Goal: Information Seeking & Learning: Learn about a topic

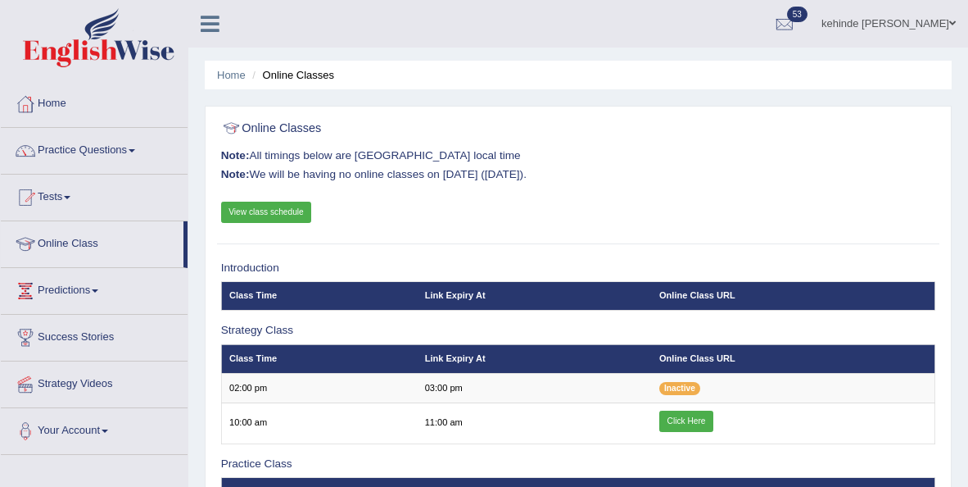
click at [261, 211] on link "View class schedule" at bounding box center [266, 212] width 91 height 21
click at [937, 215] on div "Online Classes Note: All timings below are Melbourne local time Note: We will b…" at bounding box center [578, 179] width 722 height 131
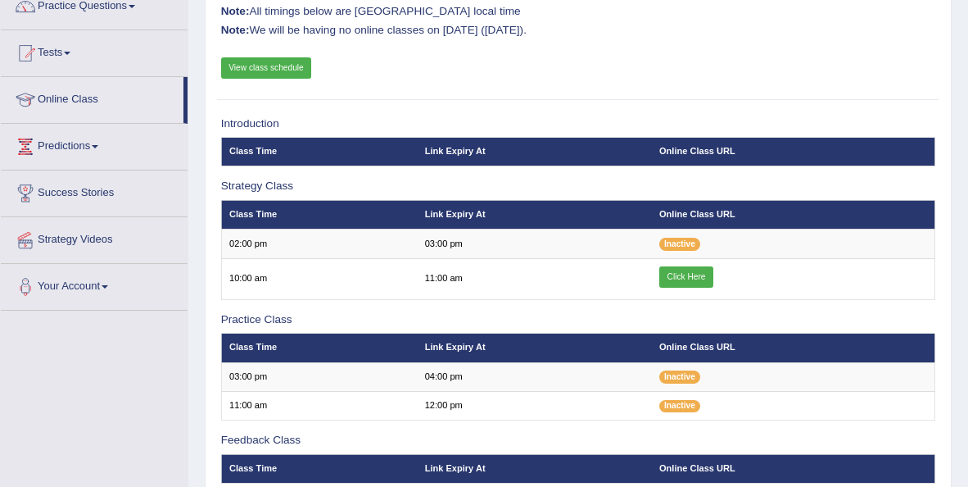
scroll to position [111, 0]
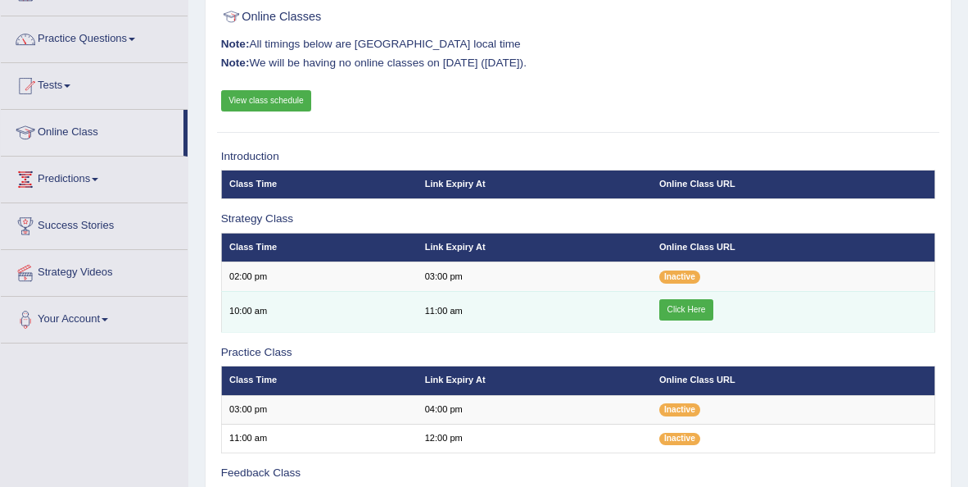
click at [683, 306] on link "Click Here" at bounding box center [687, 309] width 54 height 21
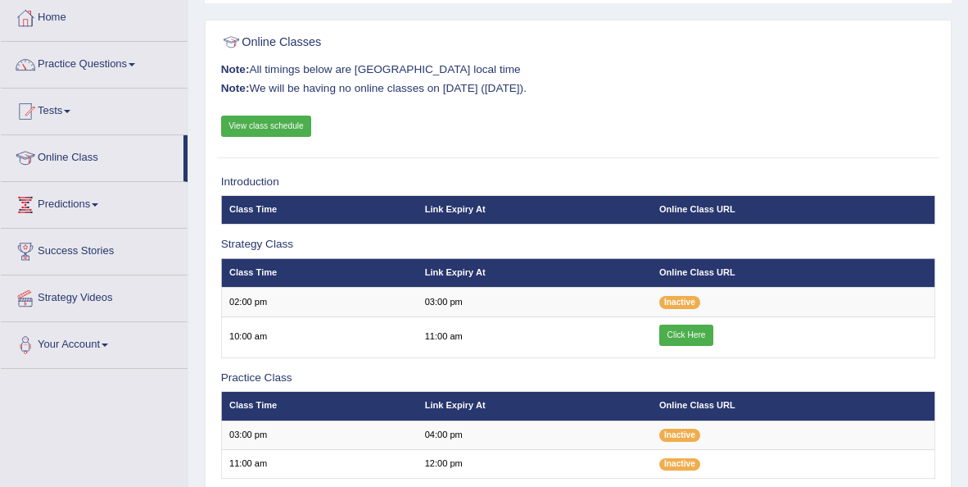
scroll to position [86, 0]
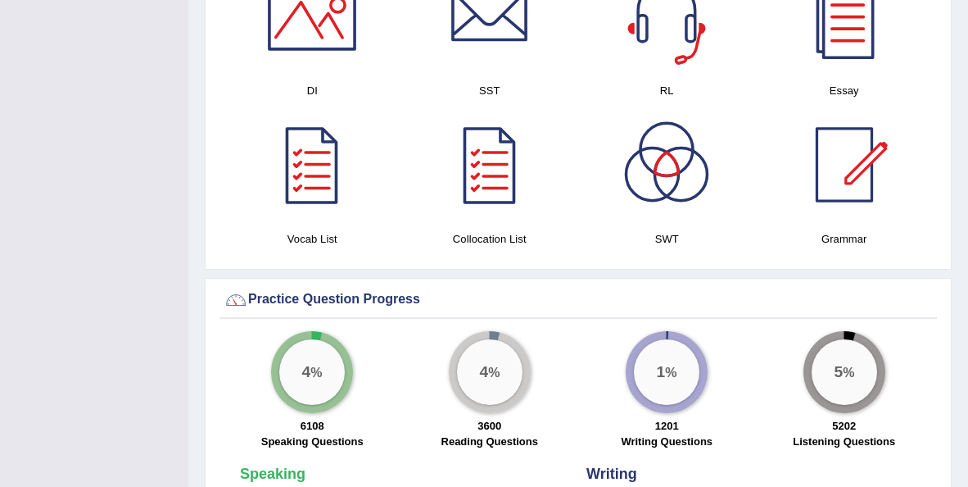
scroll to position [885, 0]
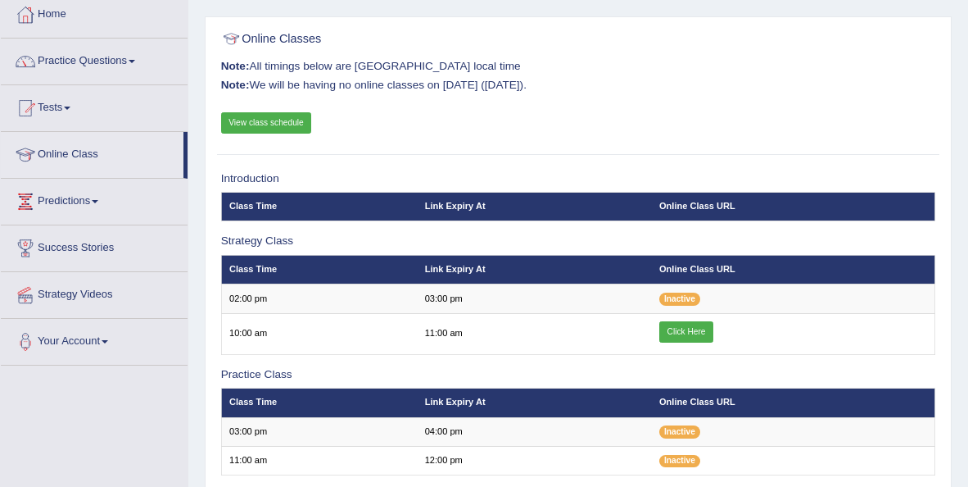
scroll to position [89, 0]
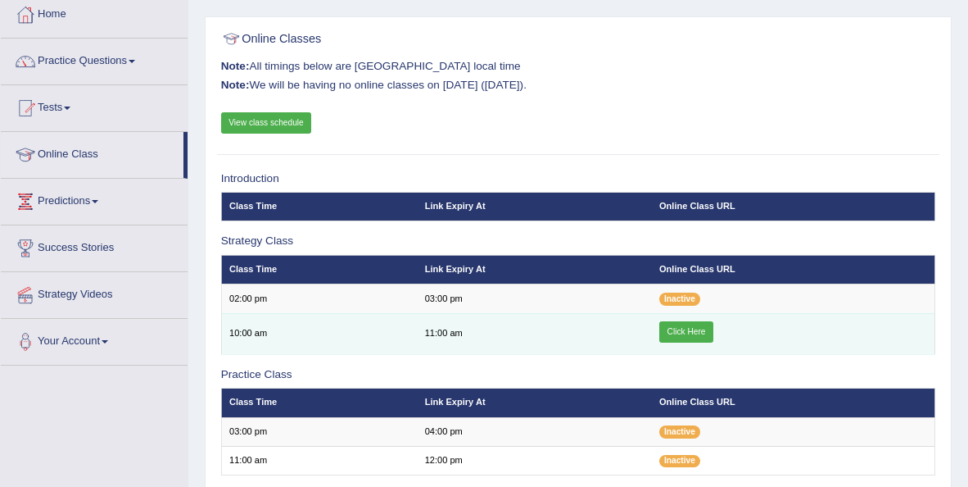
click at [682, 326] on link "Click Here" at bounding box center [687, 331] width 54 height 21
click at [691, 336] on link "Click Here" at bounding box center [687, 331] width 54 height 21
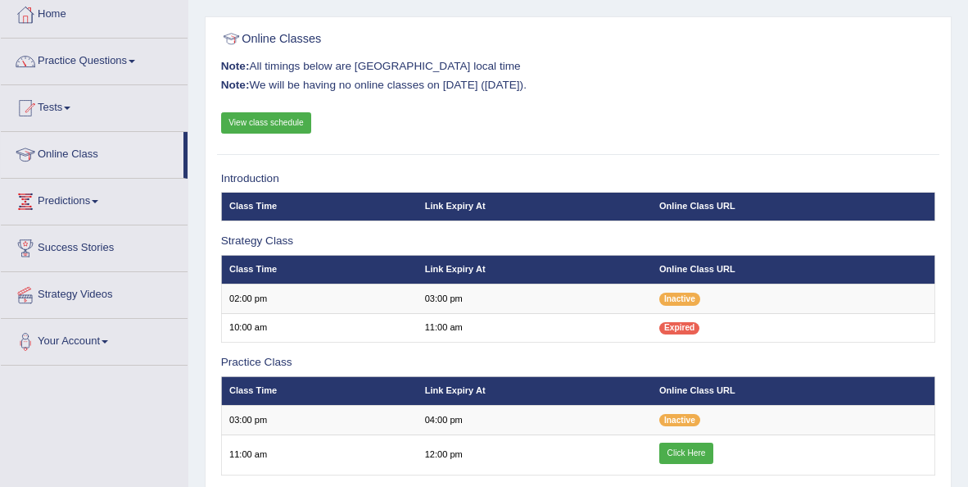
click at [192, 52] on div "Home Online Classes Online Classes Note: All timings below are Melbourne local …" at bounding box center [578, 320] width 780 height 819
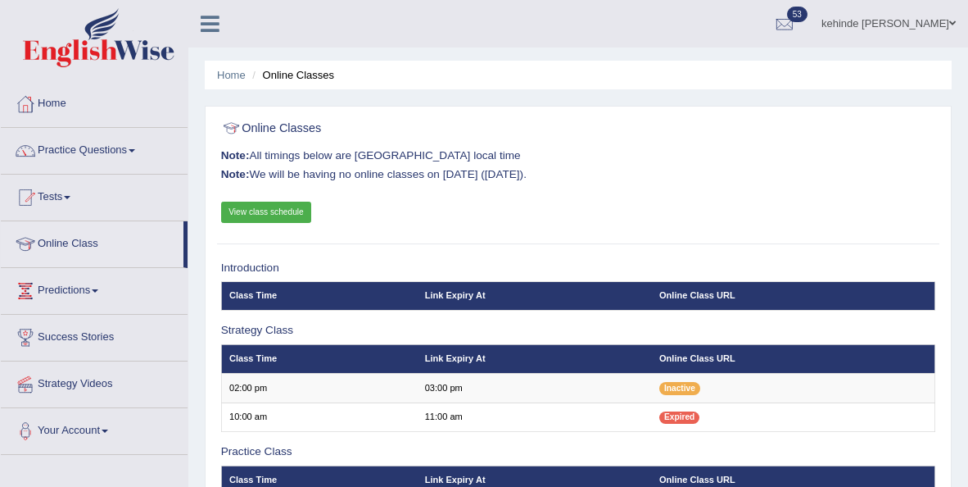
click at [923, 142] on div at bounding box center [578, 128] width 715 height 29
click at [87, 154] on link "Practice Questions" at bounding box center [94, 148] width 187 height 41
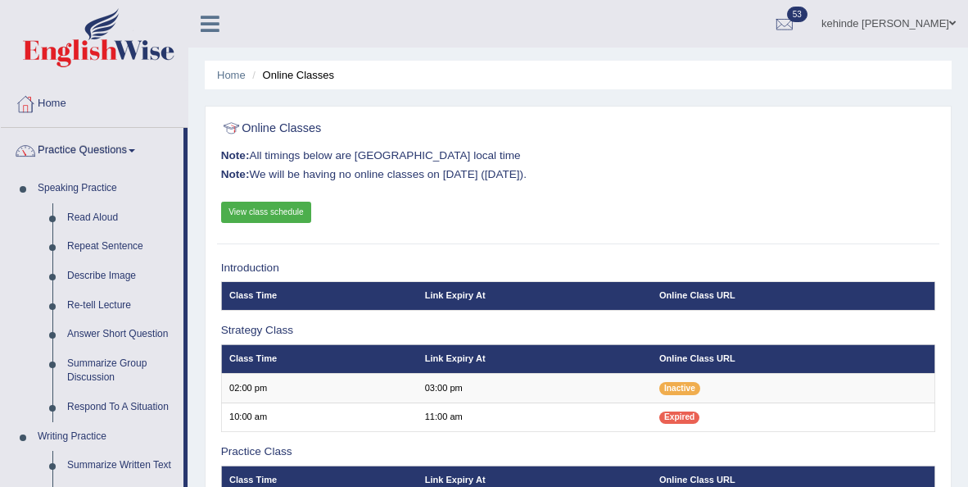
click at [764, 114] on div "Online Classes Note: All timings below are Melbourne local time Note: We will b…" at bounding box center [578, 179] width 722 height 131
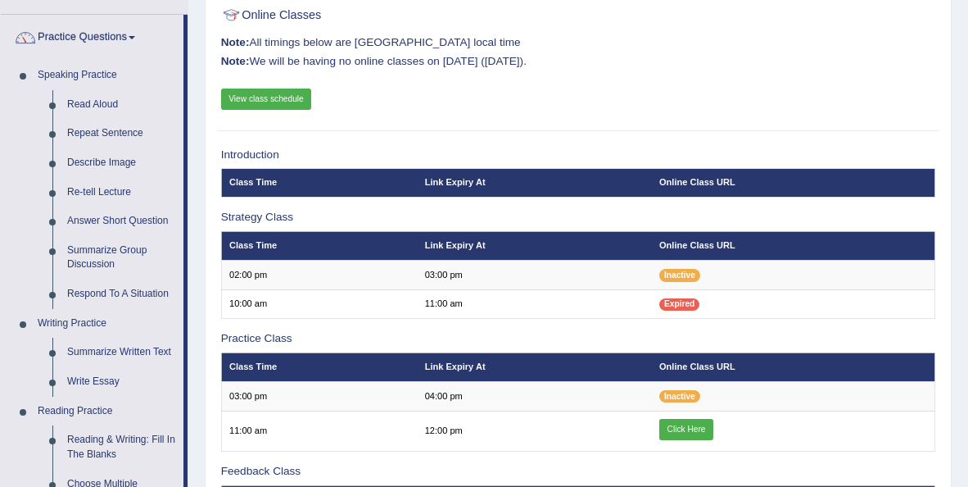
scroll to position [131, 0]
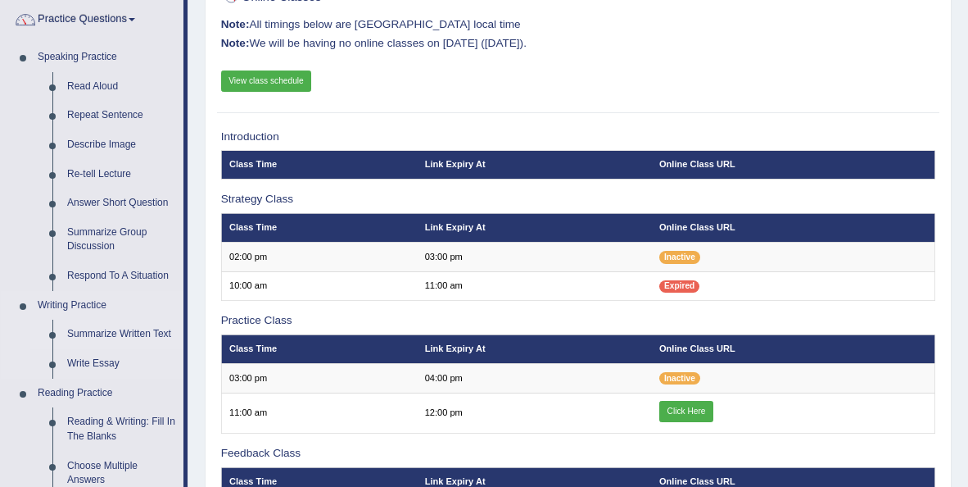
click at [111, 331] on link "Summarize Written Text" at bounding box center [122, 334] width 124 height 29
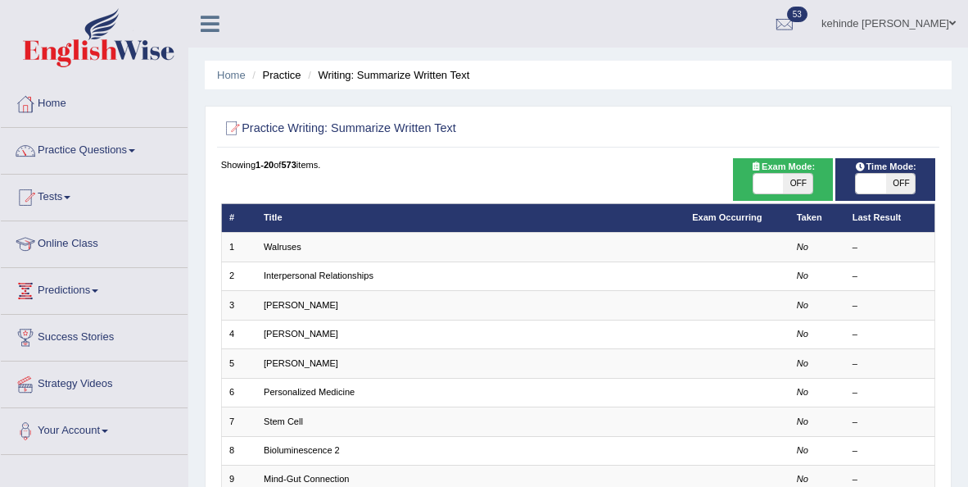
click at [805, 184] on span "OFF" at bounding box center [797, 184] width 29 height 20
checkbox input "true"
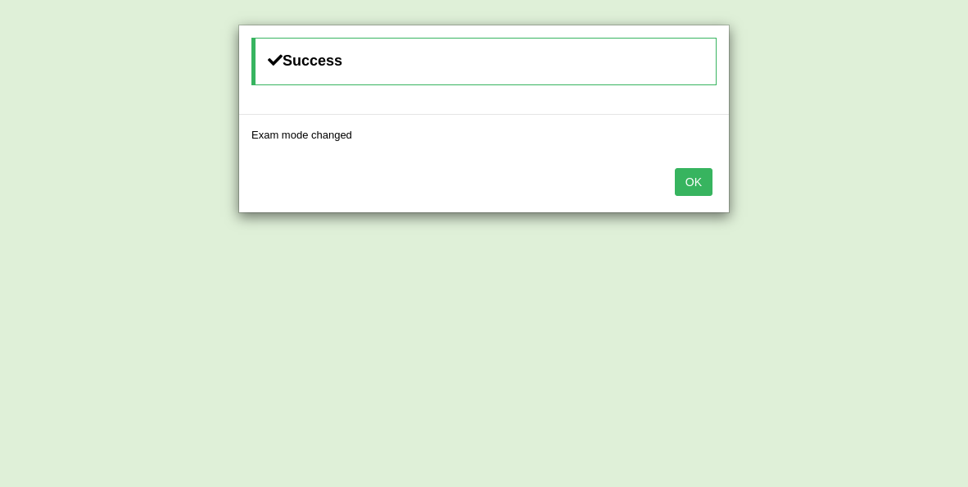
click at [689, 185] on button "OK" at bounding box center [694, 182] width 38 height 28
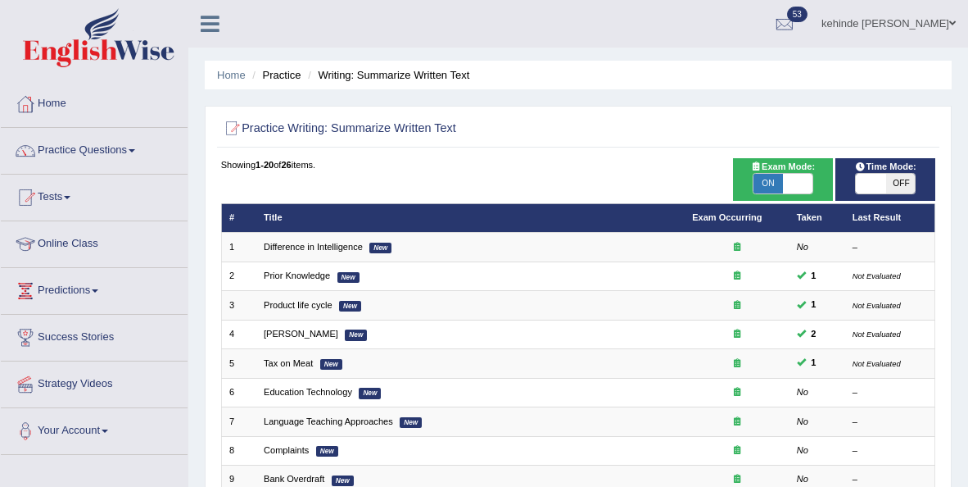
click at [891, 184] on span "OFF" at bounding box center [901, 184] width 29 height 20
checkbox input "true"
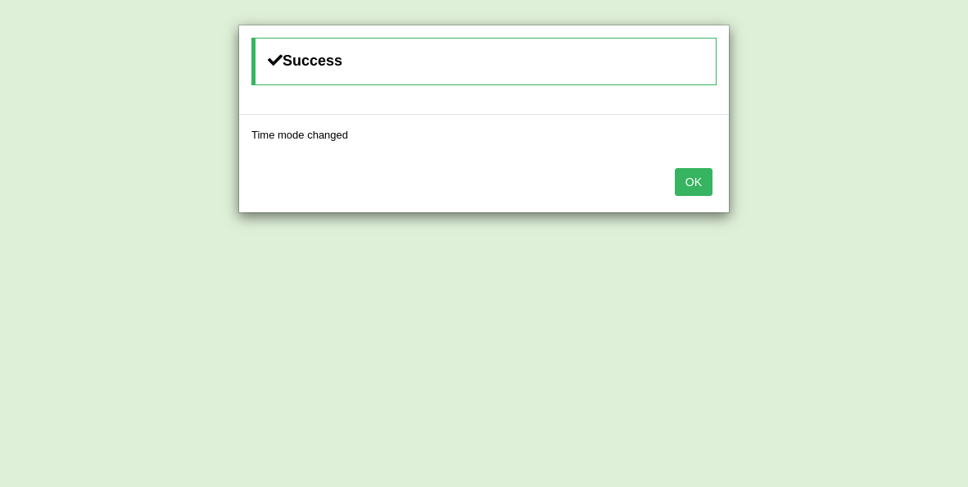
click at [684, 189] on button "OK" at bounding box center [694, 182] width 38 height 28
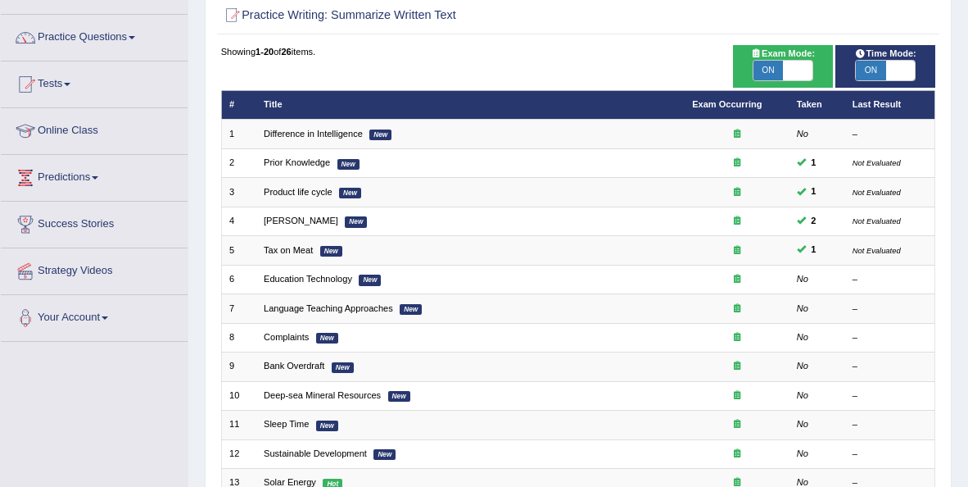
scroll to position [88, 0]
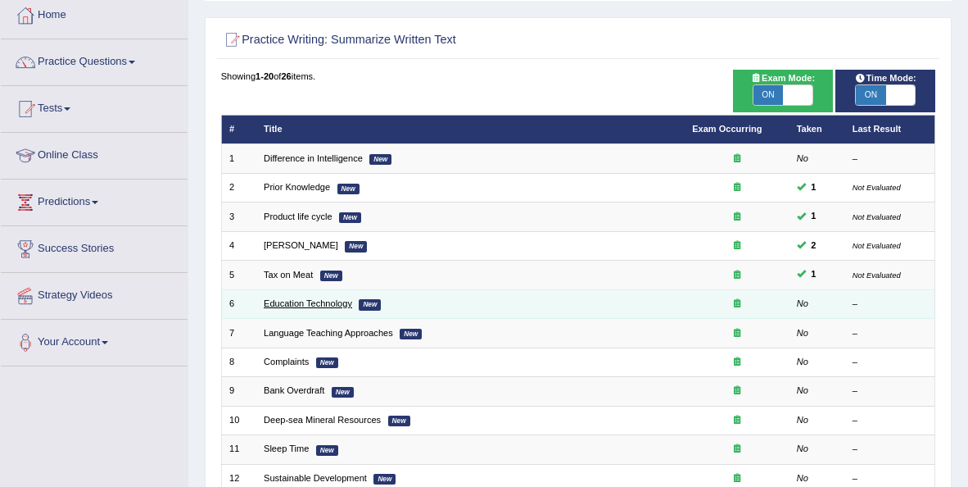
click at [286, 302] on link "Education Technology" at bounding box center [308, 303] width 88 height 10
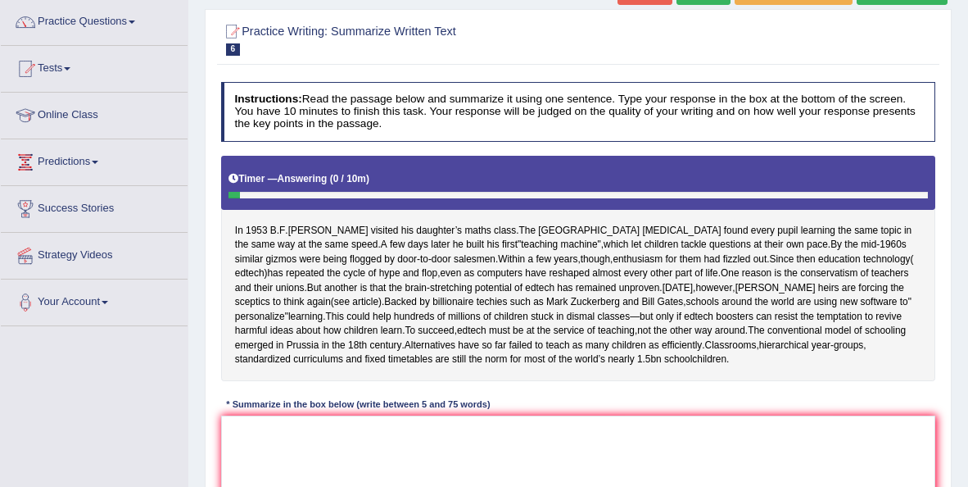
scroll to position [131, 0]
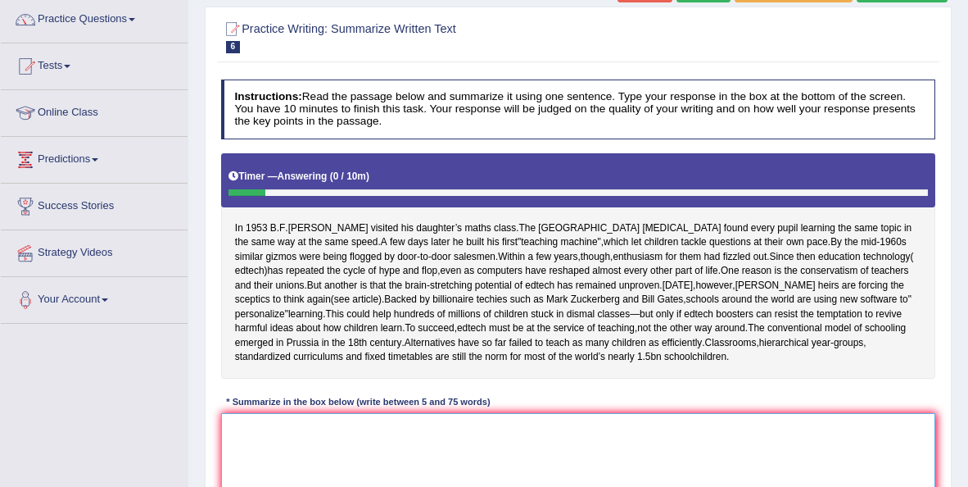
click at [396, 447] on textarea at bounding box center [578, 480] width 715 height 135
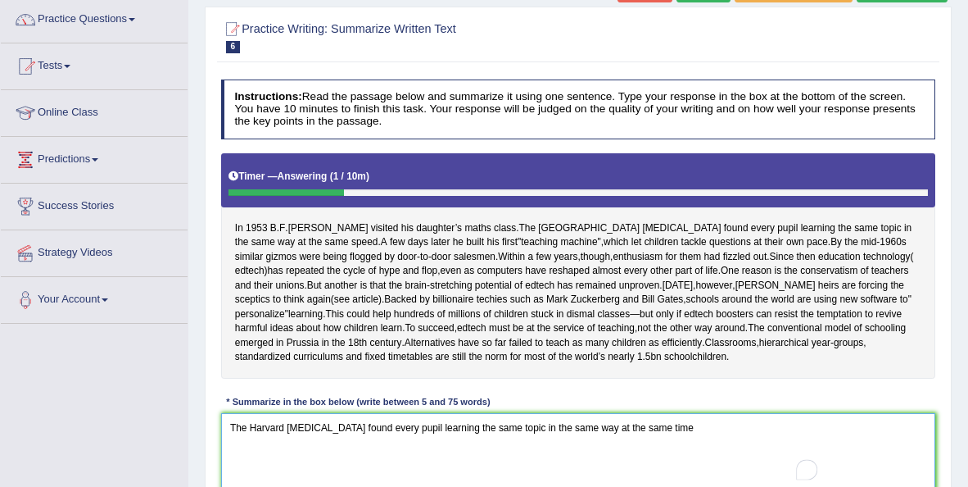
click at [419, 444] on textarea "The Harvard psychologist found every pupil learning the same topic in the same …" at bounding box center [578, 480] width 715 height 135
click at [696, 446] on textarea "The Harvard psychologist found every pupil learning the same topic in the same …" at bounding box center [578, 480] width 715 height 135
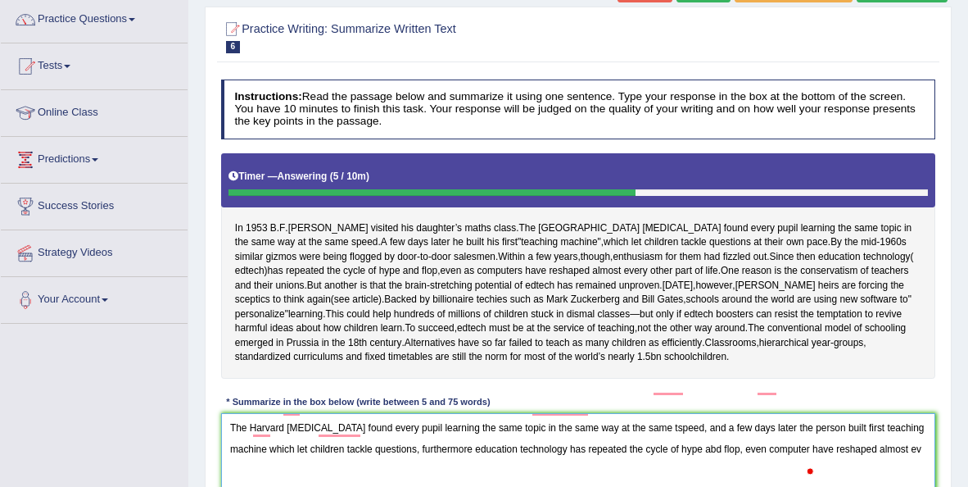
scroll to position [132, 0]
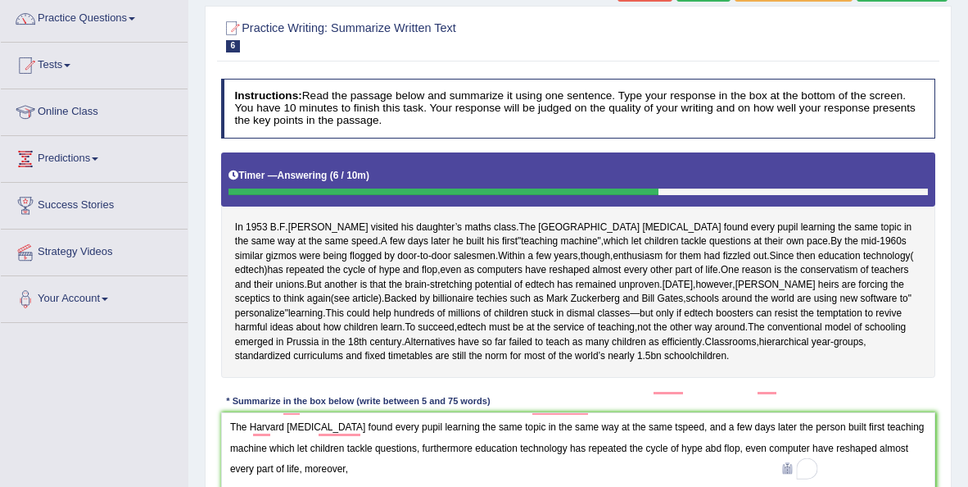
click at [939, 349] on div "Instructions: Read the passage below and summarize it using one sentence. Type …" at bounding box center [578, 318] width 722 height 493
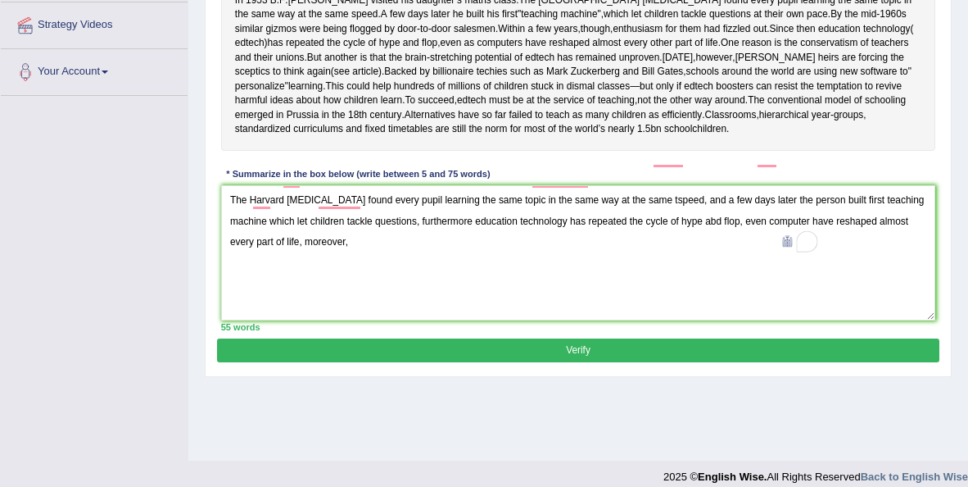
scroll to position [361, 0]
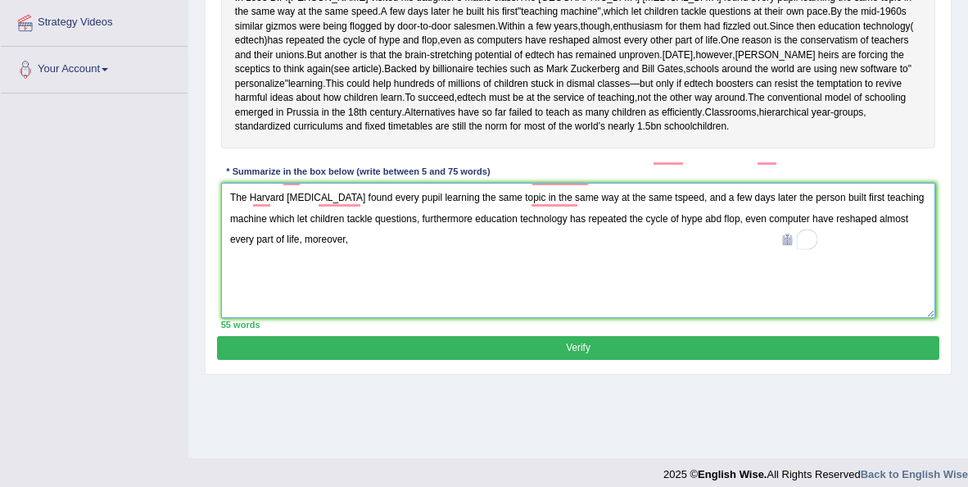
click at [404, 256] on textarea "The Harvard psychologist found every pupil learning the same topic in the same …" at bounding box center [578, 250] width 715 height 135
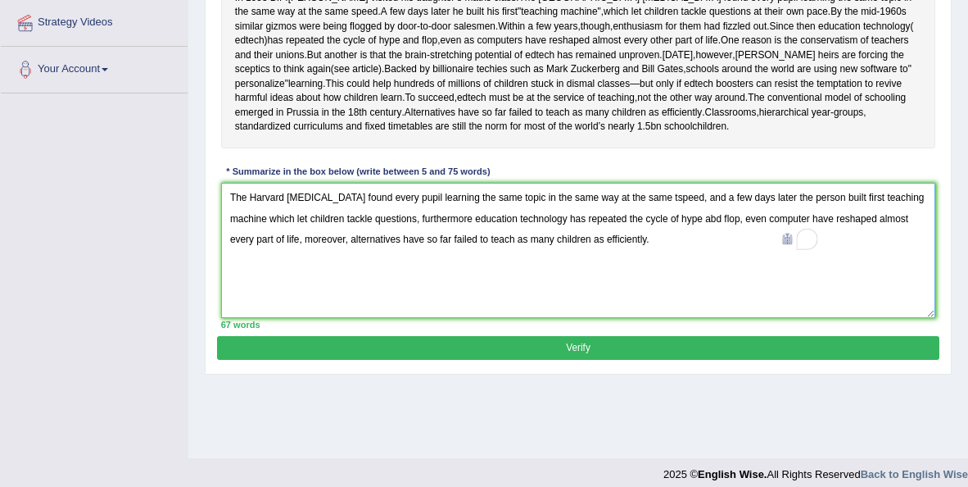
type textarea "The Harvard [MEDICAL_DATA] found every pupil learning the same topic in the sam…"
click at [957, 124] on div "Home Practice Writing: Summarize Written Text Education Technology « Prev Next …" at bounding box center [578, 48] width 780 height 819
click at [600, 352] on button "Verify" at bounding box center [578, 348] width 722 height 24
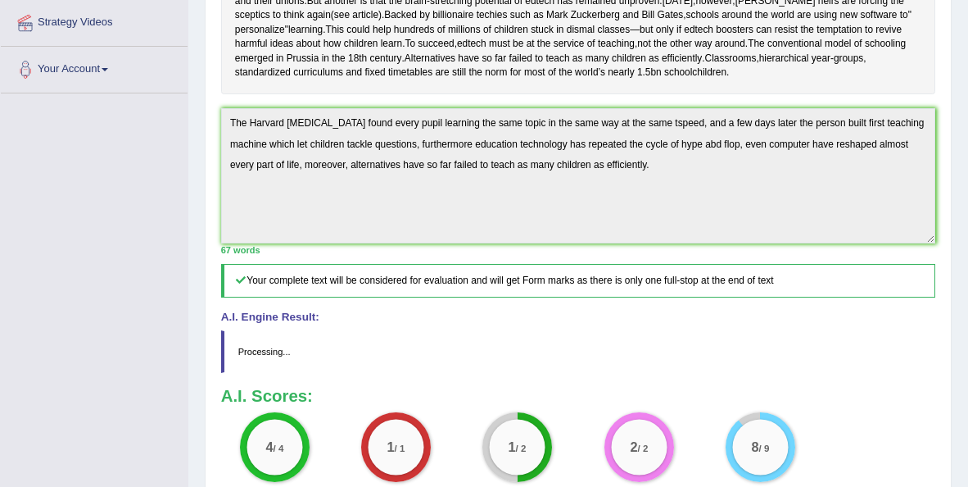
click at [836, 364] on div "Our A.I. Engine is working on your text analysis! Please be patient. It may tak…" at bounding box center [484, 243] width 968 height 487
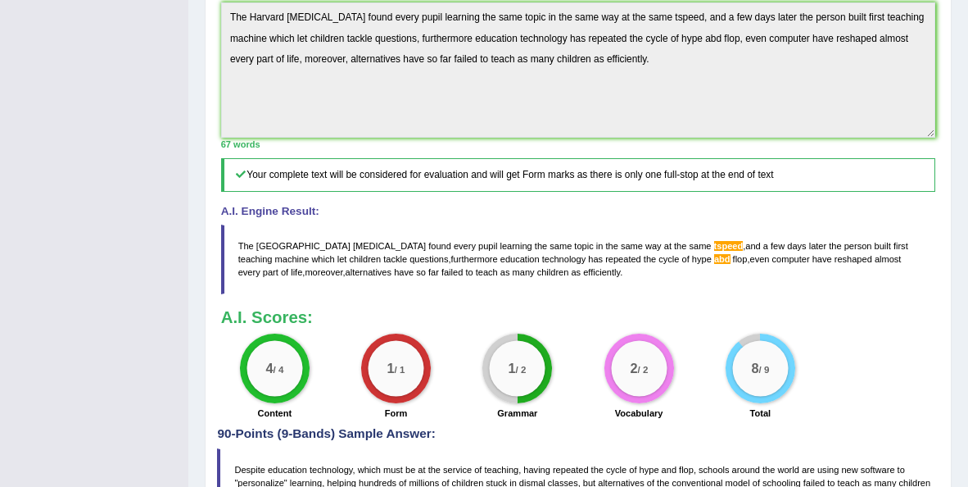
scroll to position [465, 0]
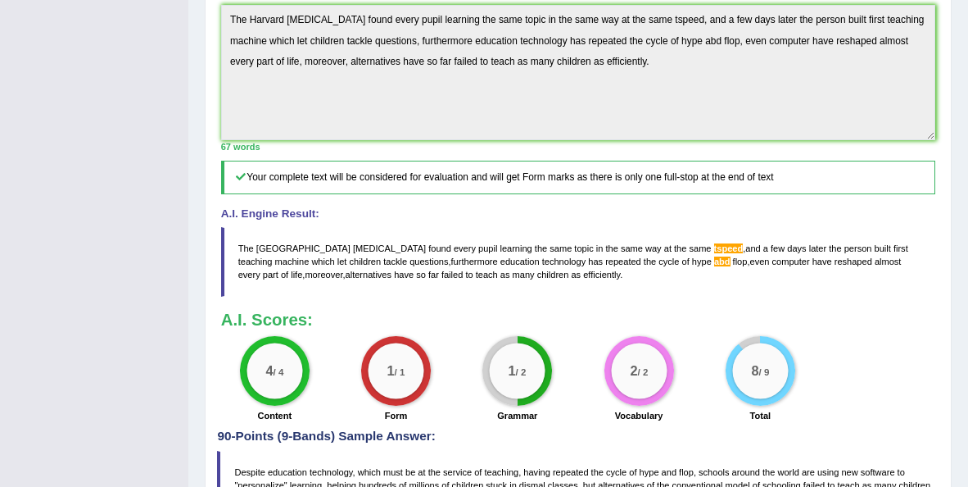
drag, startPoint x: 236, startPoint y: 254, endPoint x: 410, endPoint y: 293, distance: 177.9
click at [410, 293] on blockquote "The Harvard psychologist found every pupil learning the same topic in the same …" at bounding box center [578, 262] width 715 height 70
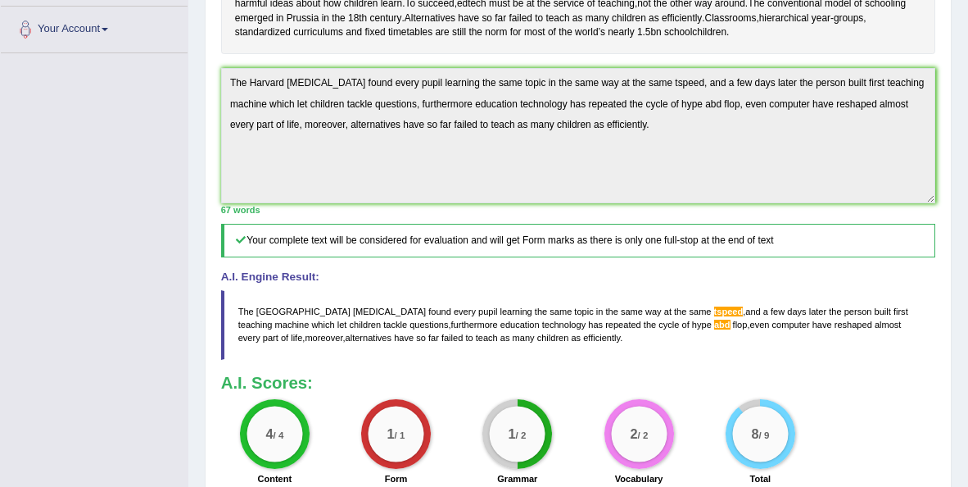
scroll to position [399, 0]
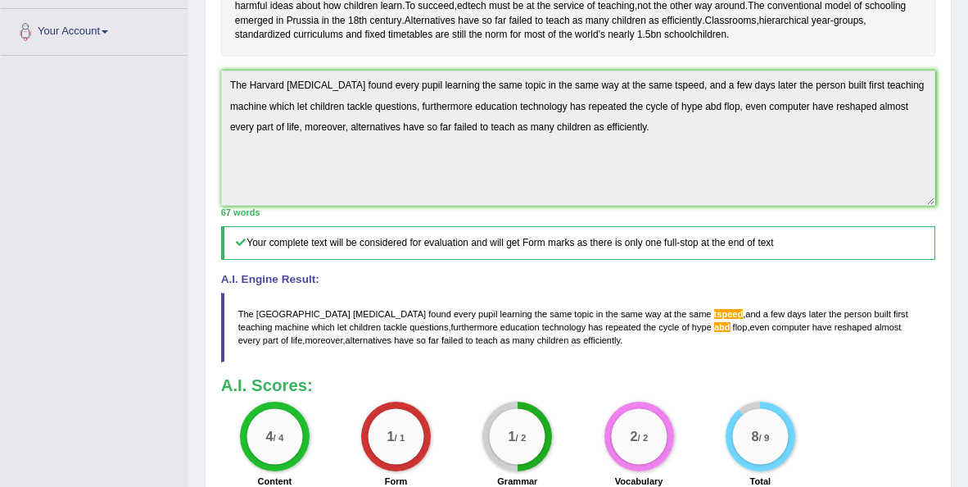
click at [957, 61] on div "Home Practice Writing: Summarize Written Text Education Technology « Prev Next …" at bounding box center [578, 216] width 780 height 1230
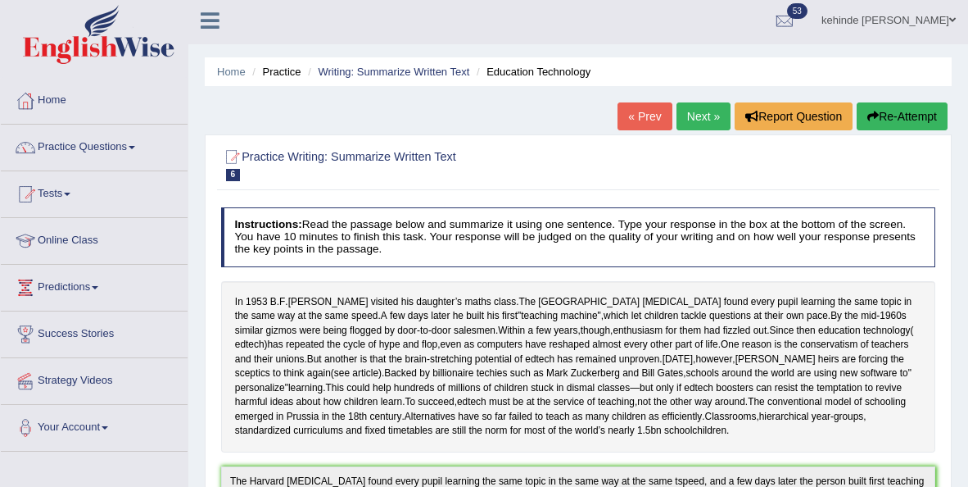
scroll to position [0, 0]
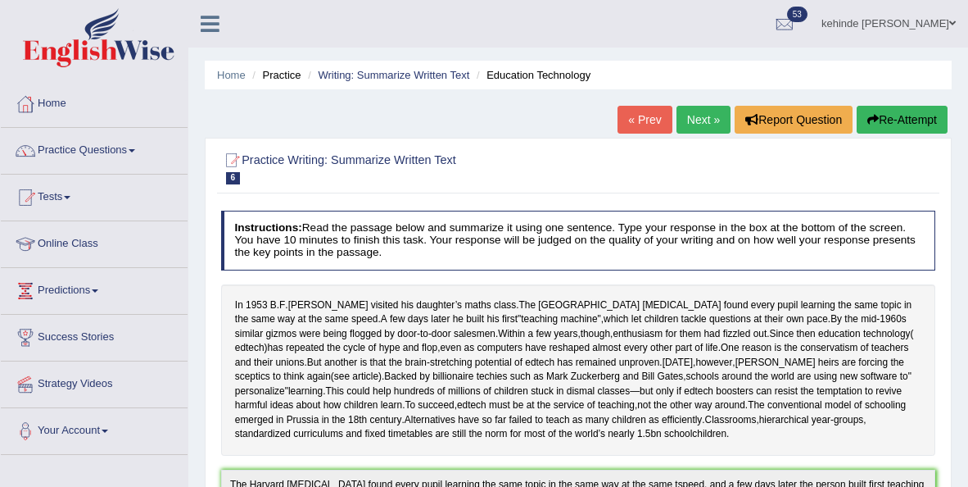
click at [892, 121] on button "Re-Attempt" at bounding box center [902, 120] width 91 height 28
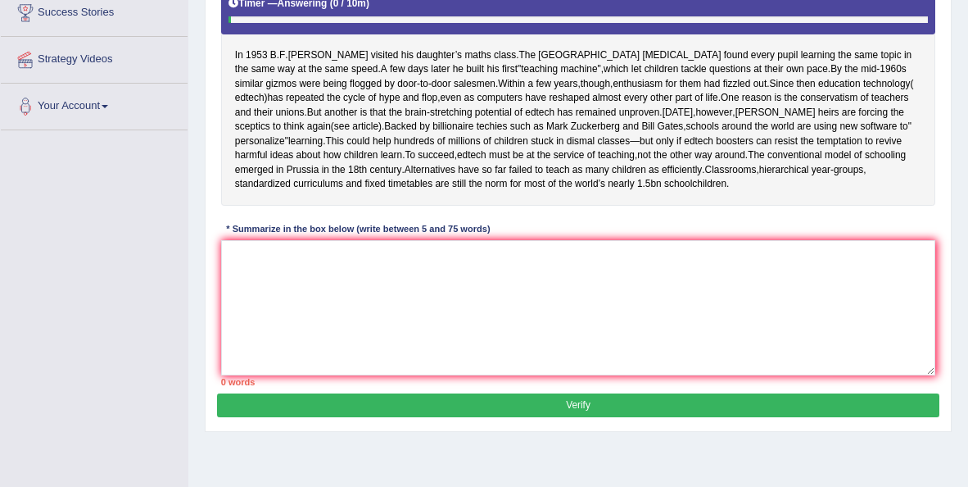
scroll to position [328, 0]
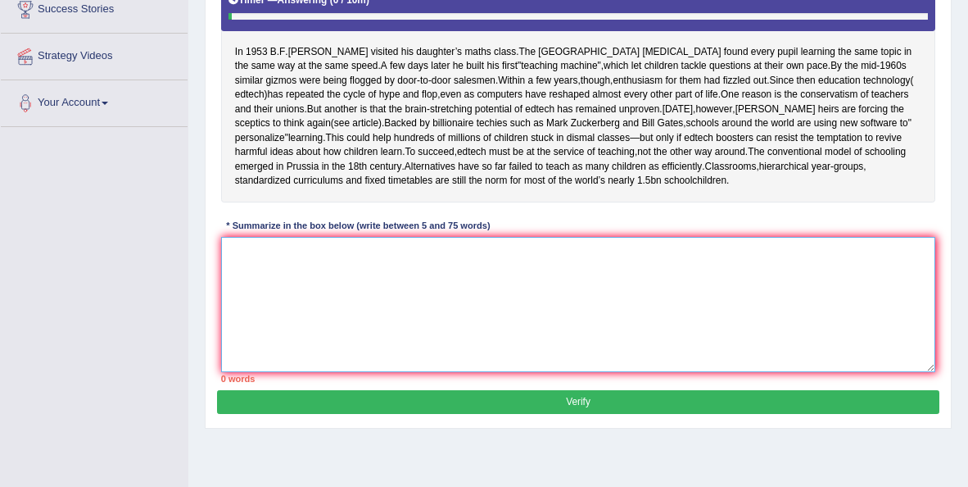
click at [393, 286] on textarea at bounding box center [578, 304] width 715 height 135
paste textarea "The Harvard psychologist found every pupil learning the same topic in the same …"
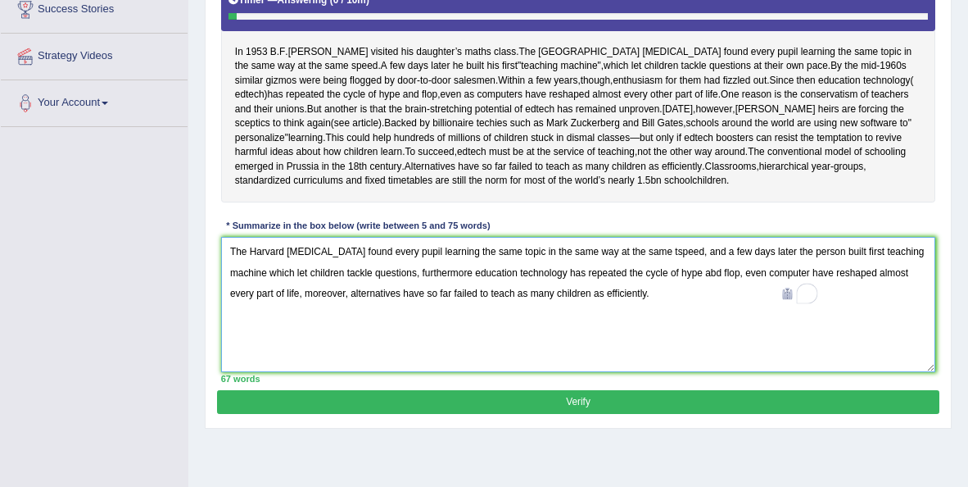
click at [656, 271] on textarea "The Harvard psychologist found every pupil learning the same topic in the same …" at bounding box center [578, 304] width 715 height 135
click at [719, 287] on textarea "The Harvard psychologist found every pupil learning the same topic in the same …" at bounding box center [578, 304] width 715 height 135
click at [723, 292] on textarea "The Harvard psychologist found every pupil learning the same topic in the same …" at bounding box center [578, 304] width 715 height 135
type textarea "The Harvard psychologist found every pupil learning the same topic in the same …"
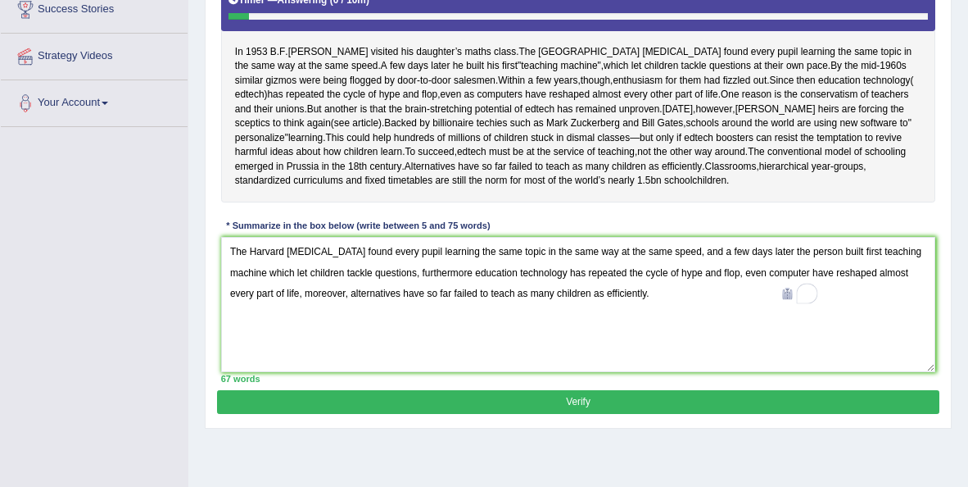
click at [614, 410] on button "Verify" at bounding box center [578, 402] width 722 height 24
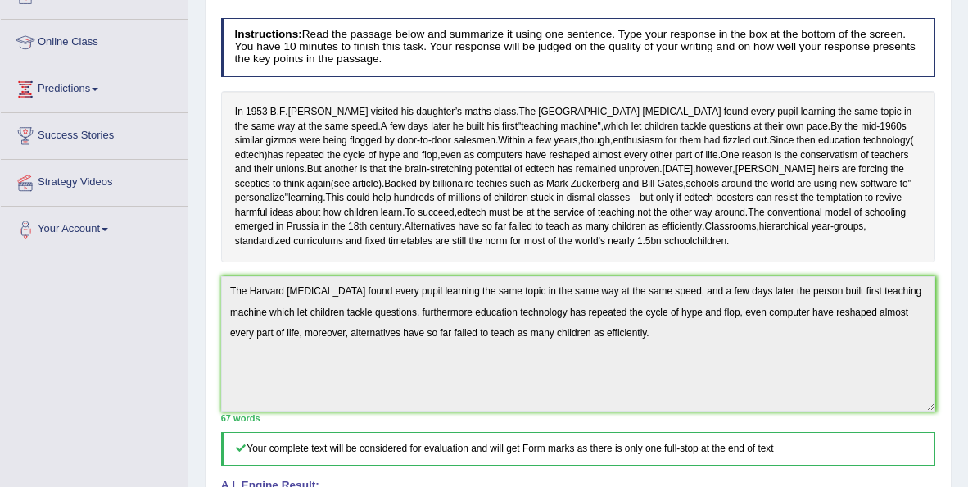
scroll to position [178, 0]
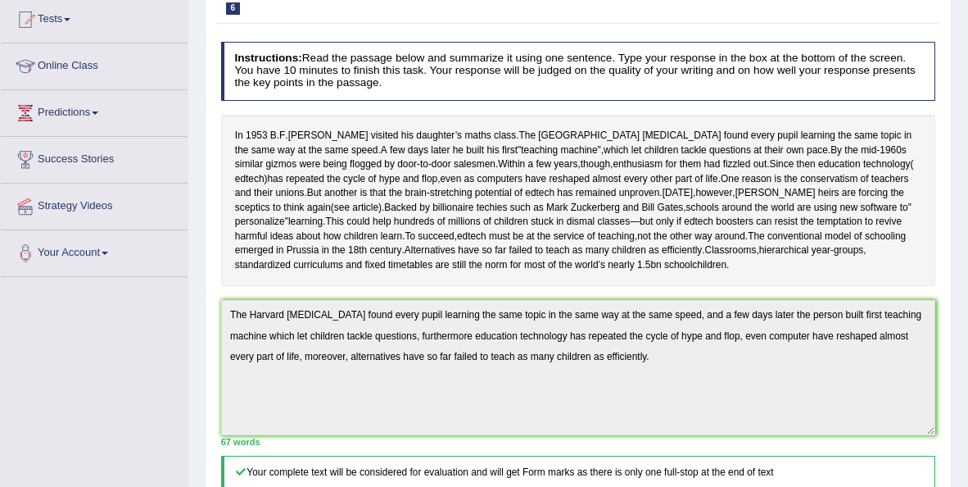
click at [954, 27] on div "Home Practice Writing: Summarize Written Text Education Technology You have alr…" at bounding box center [578, 441] width 780 height 1238
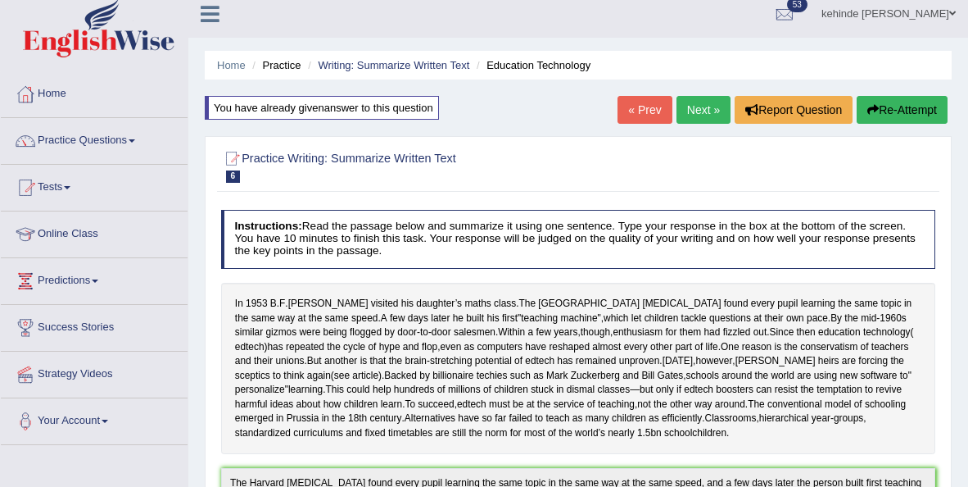
scroll to position [0, 0]
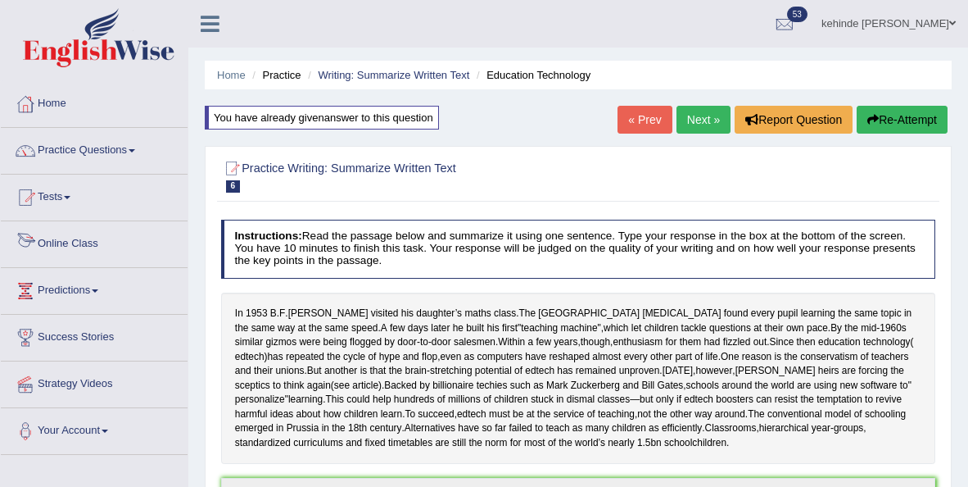
click at [67, 247] on link "Online Class" at bounding box center [94, 241] width 187 height 41
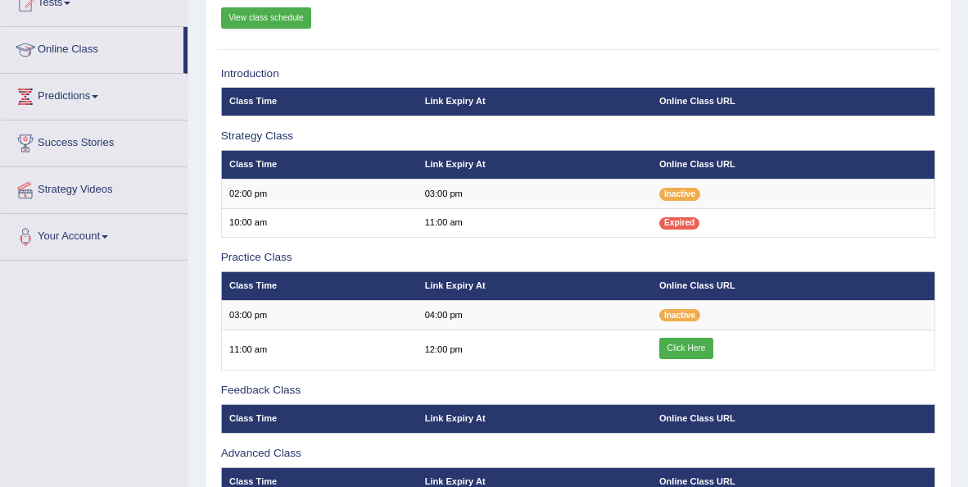
scroll to position [197, 0]
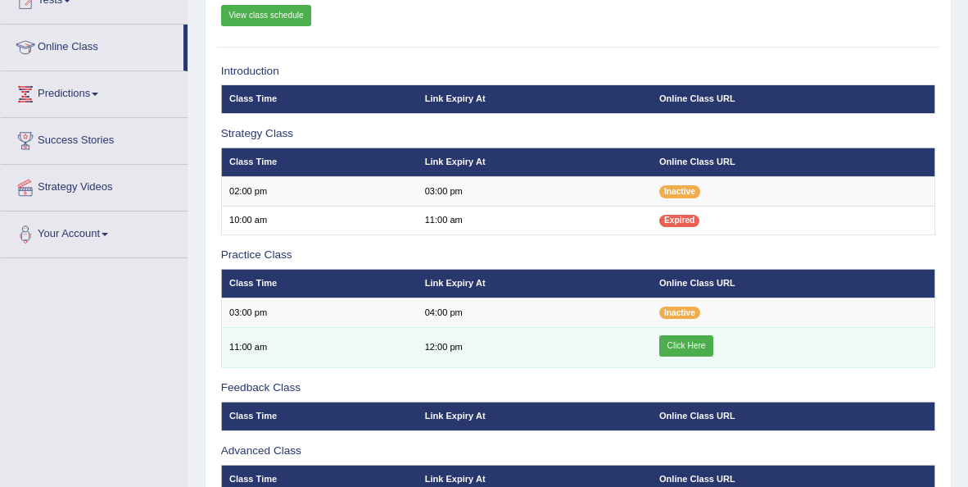
click at [692, 342] on link "Click Here" at bounding box center [687, 345] width 54 height 21
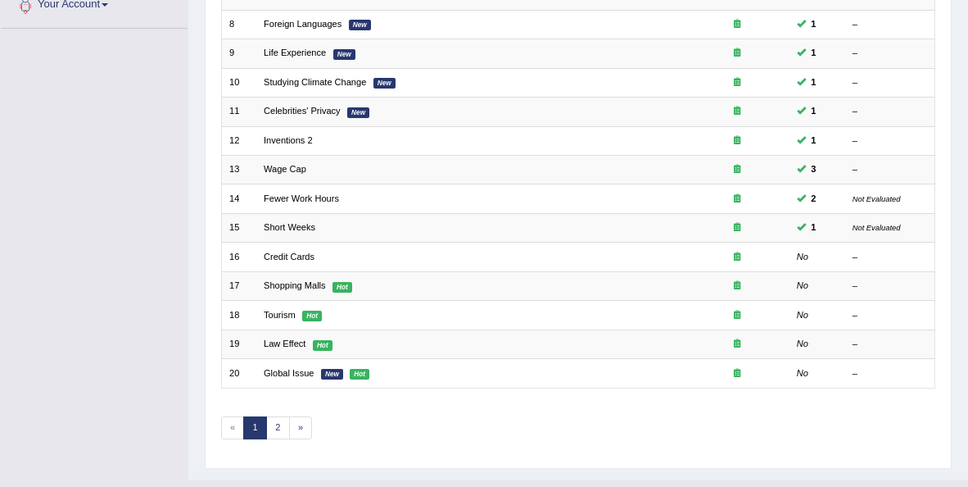
scroll to position [449, 0]
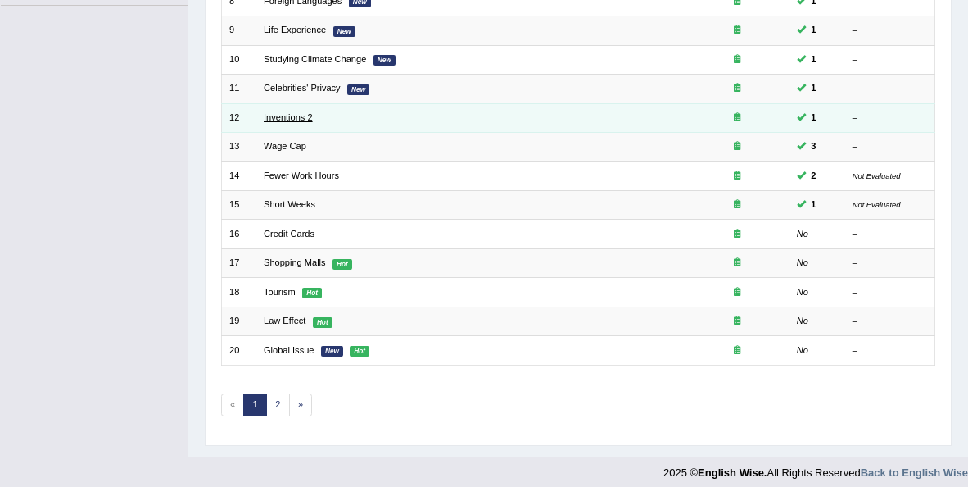
click at [288, 113] on link "Inventions 2" at bounding box center [288, 117] width 49 height 10
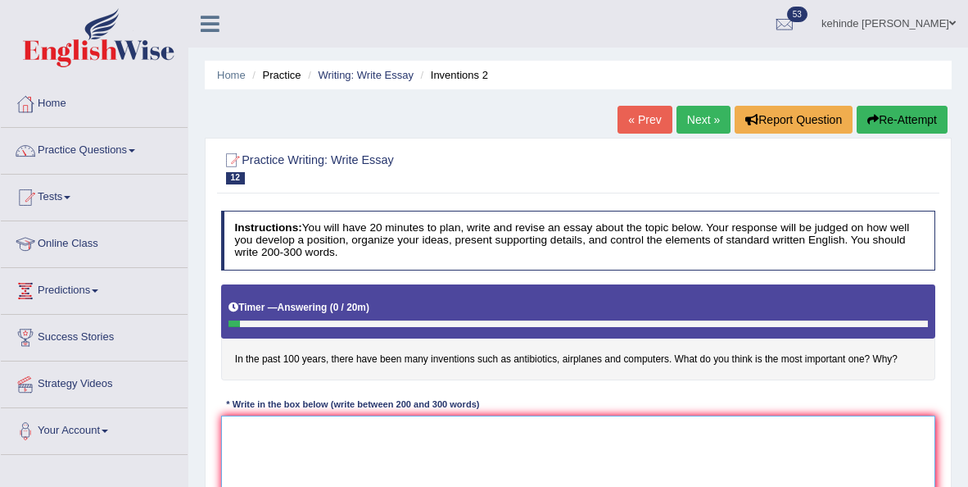
click at [438, 441] on textarea at bounding box center [578, 482] width 715 height 135
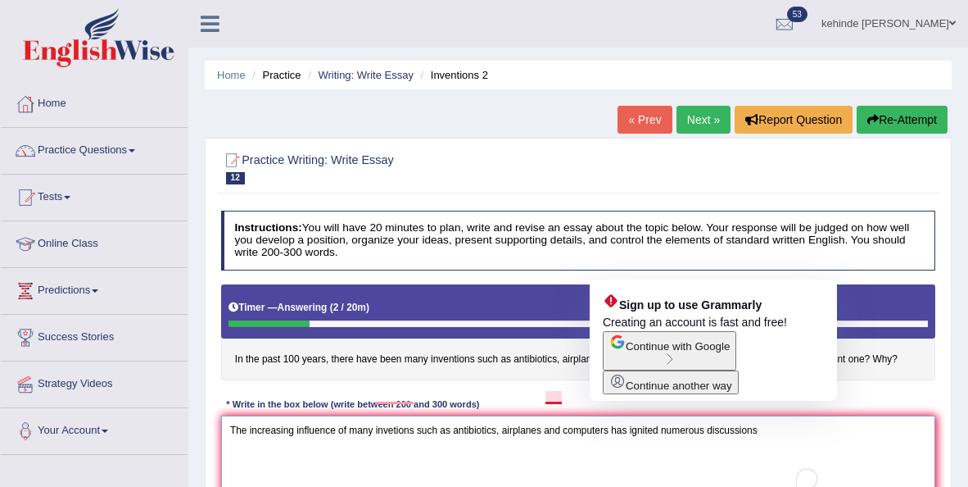
click at [615, 434] on textarea "The increasing influence of many invetions such as antibiotics, airplanes and c…" at bounding box center [578, 482] width 715 height 135
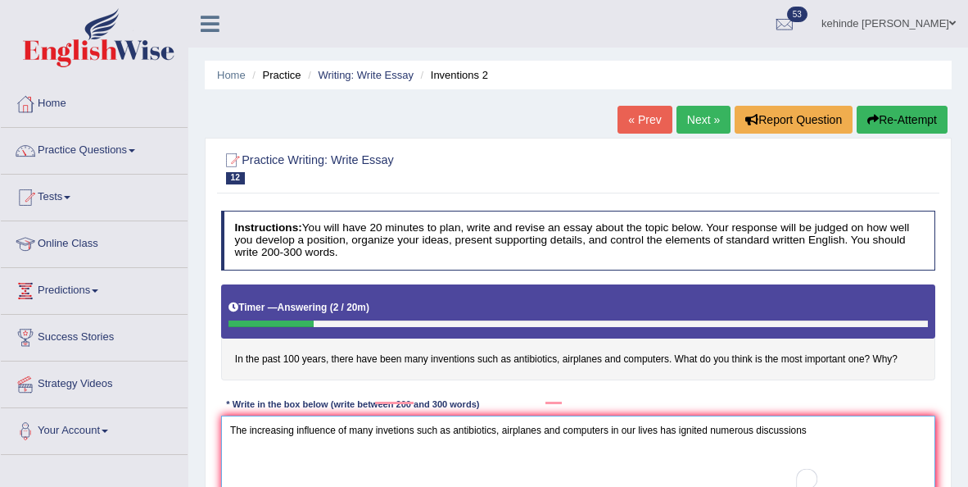
click at [832, 429] on textarea "The increasing influence of many invetions such as antibiotics, airplanes and c…" at bounding box center [578, 482] width 715 height 135
type textarea "The increasing influence of many invetions such as antibiotics, airplanes and c…"
click at [95, 151] on link "Practice Questions" at bounding box center [94, 148] width 187 height 41
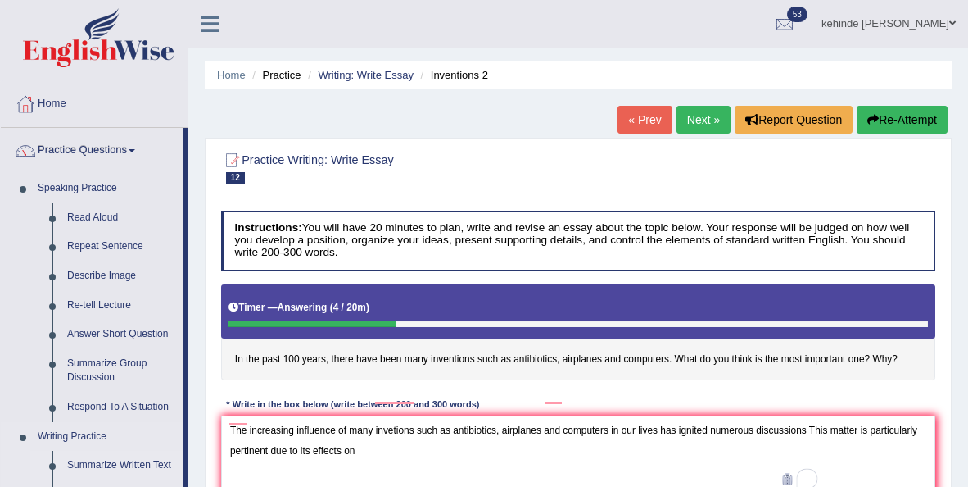
click at [136, 464] on link "Summarize Written Text" at bounding box center [122, 465] width 124 height 29
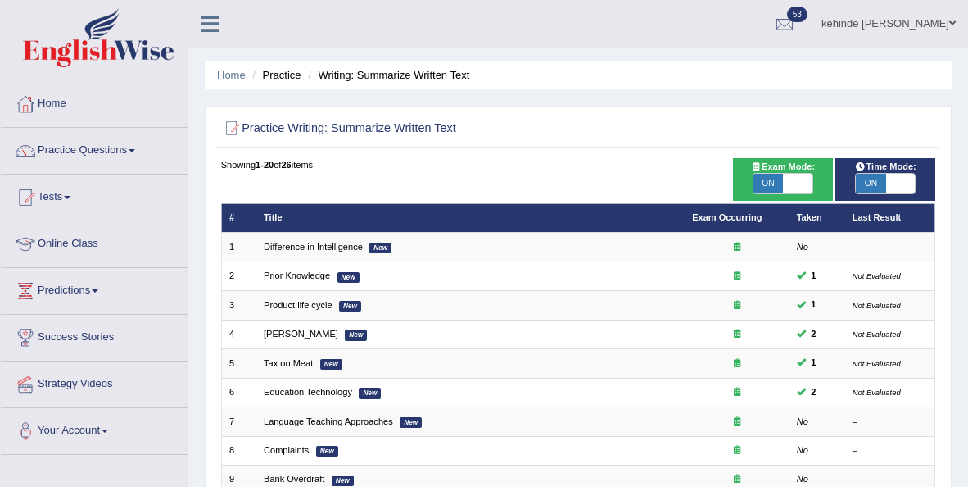
click at [958, 377] on div "Home Practice Writing: Summarize Written Text Practice Writing: Summarize Writt…" at bounding box center [578, 452] width 780 height 905
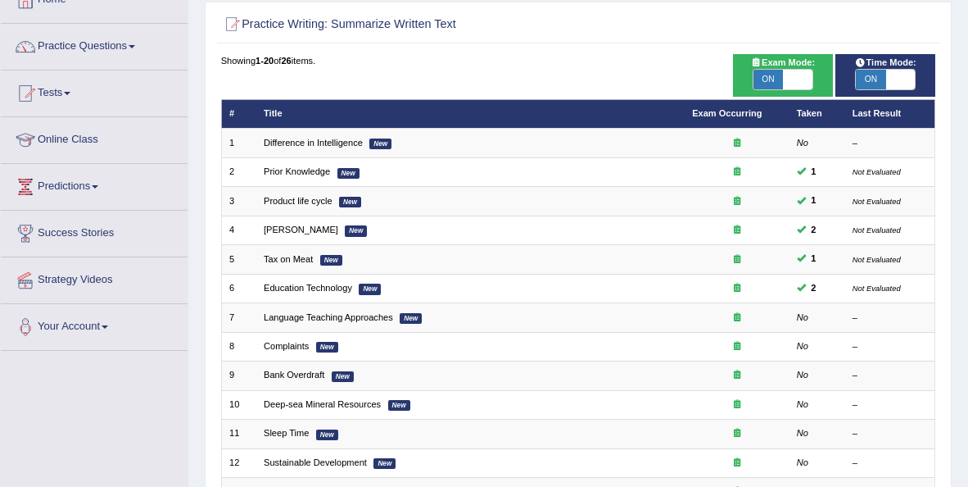
scroll to position [131, 0]
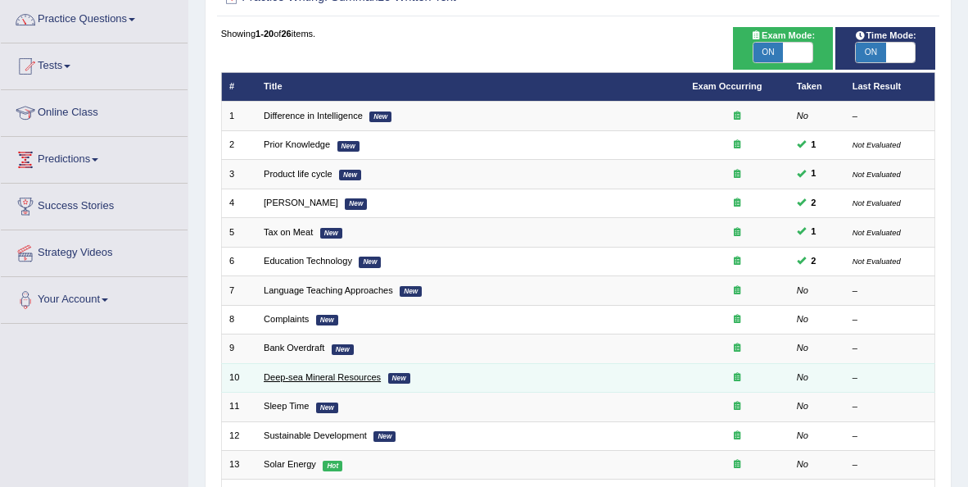
click at [312, 374] on link "Deep-sea Mineral Resources" at bounding box center [322, 377] width 117 height 10
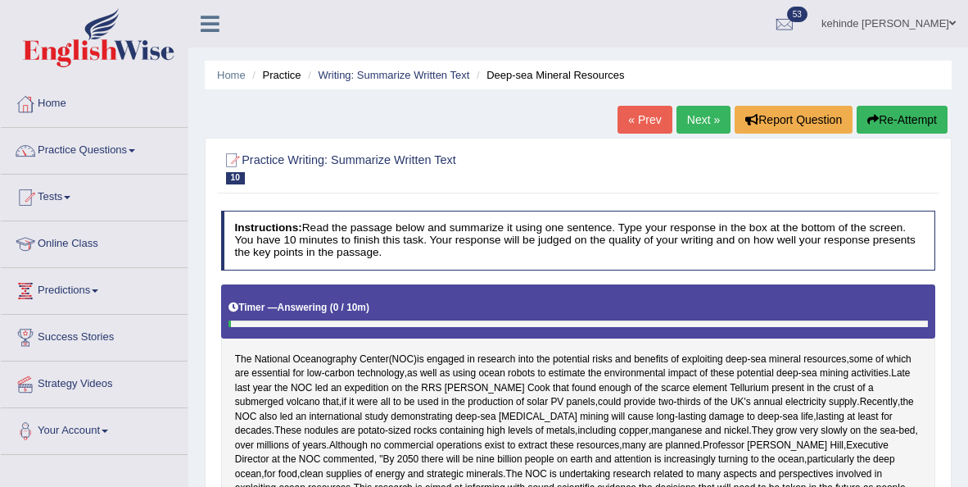
click at [960, 396] on div "Home Practice Writing: Summarize Written Text Deep-sea Mineral Resources « Prev…" at bounding box center [578, 409] width 780 height 819
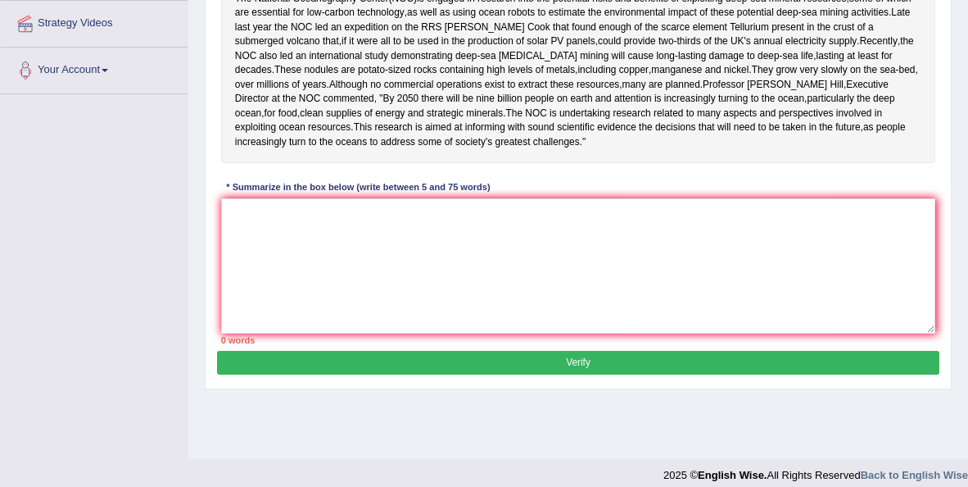
scroll to position [374, 0]
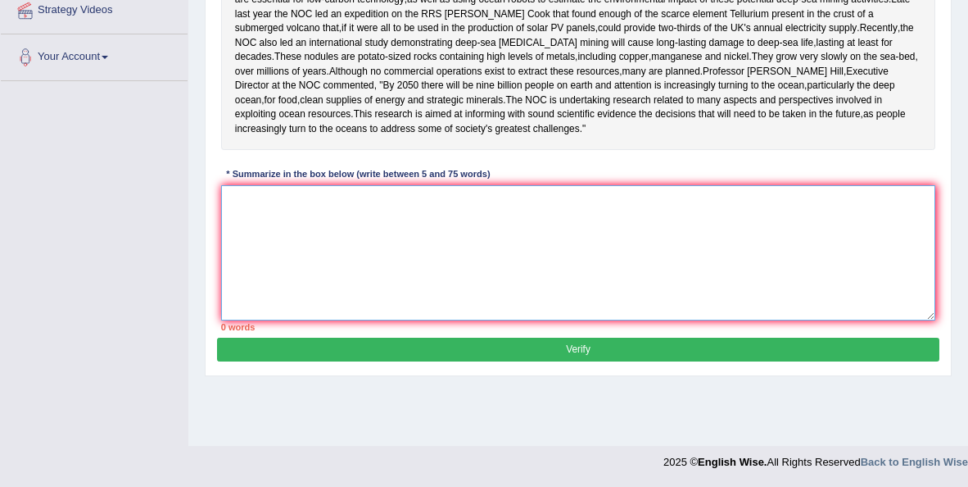
click at [502, 247] on textarea at bounding box center [578, 252] width 715 height 135
click at [957, 25] on div "Home Practice Writing: Summarize Written Text Deep-sea Mineral Resources « Prev…" at bounding box center [578, 35] width 780 height 819
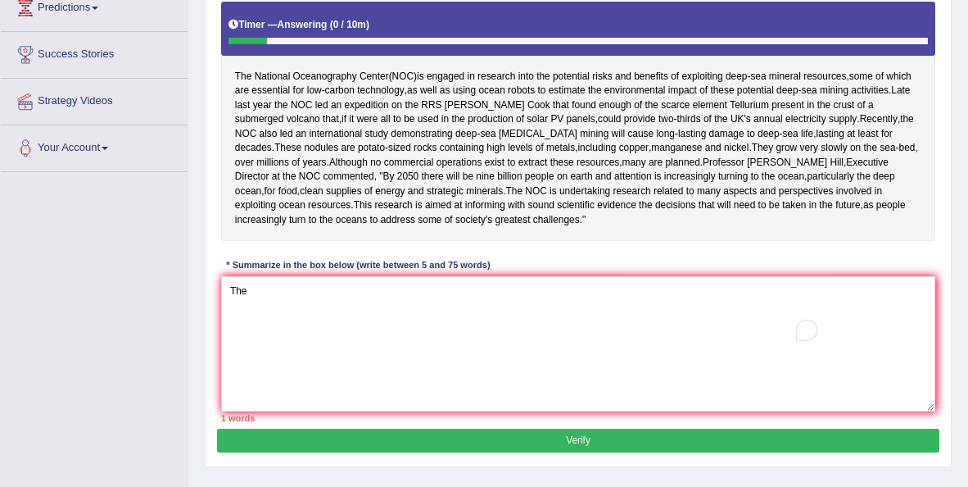
scroll to position [275, 0]
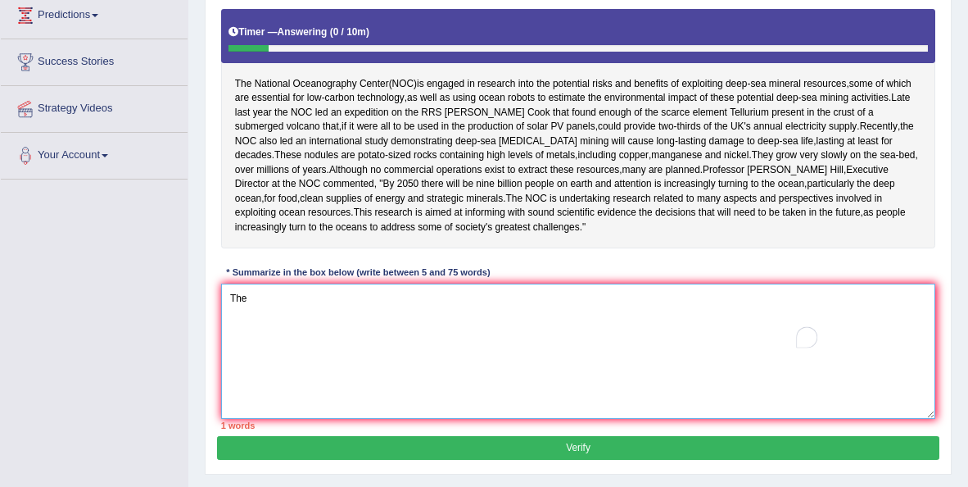
click at [314, 306] on textarea "The" at bounding box center [578, 350] width 715 height 135
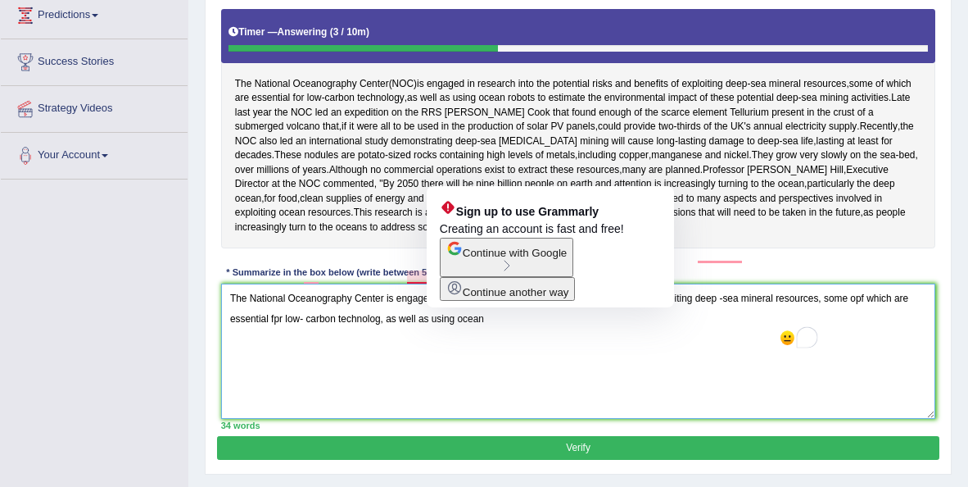
click at [569, 361] on textarea "The National Oceanography Center is engaged in research into the potential risk…" at bounding box center [578, 350] width 715 height 135
click at [572, 378] on textarea "The National Oceanography Center is engaged in research into the potential risk…" at bounding box center [578, 350] width 715 height 135
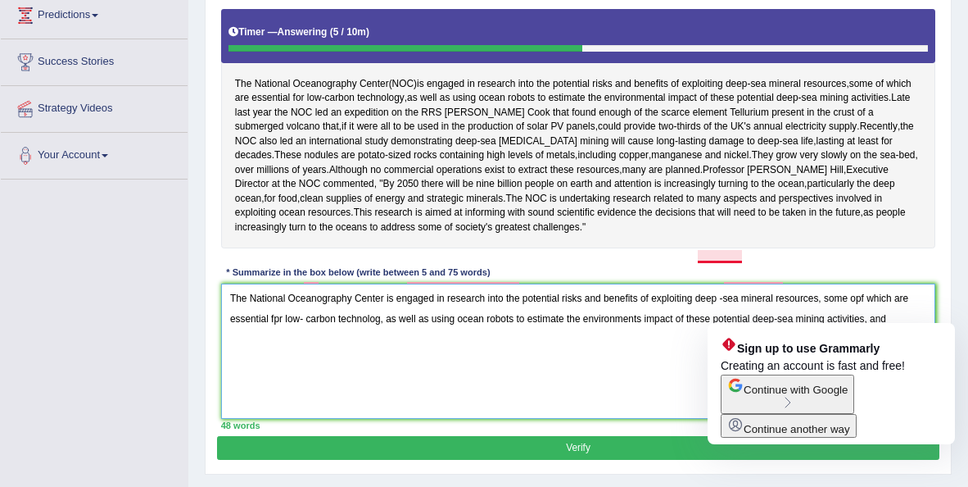
click at [828, 314] on textarea "The National Oceanography Center is engaged in research into the potential risk…" at bounding box center [578, 350] width 715 height 135
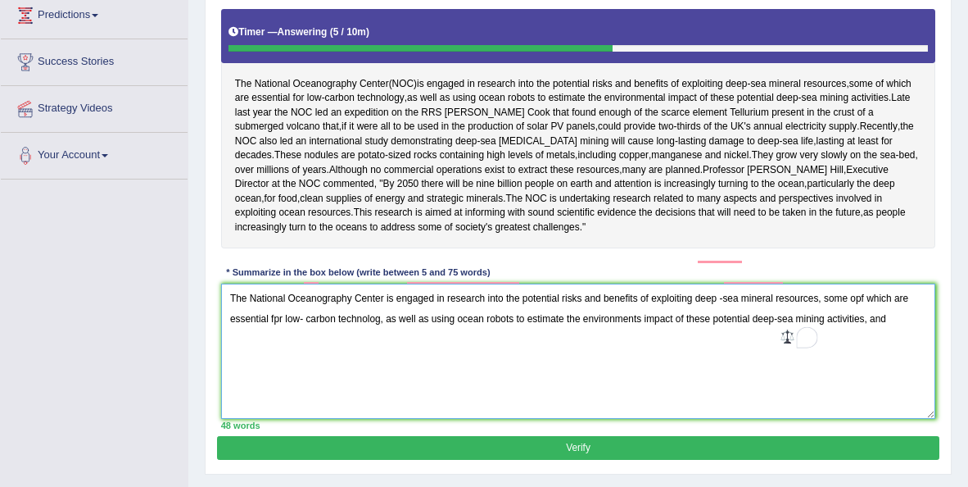
click at [907, 338] on textarea "The National Oceanography Center is engaged in research into the potential risk…" at bounding box center [578, 350] width 715 height 135
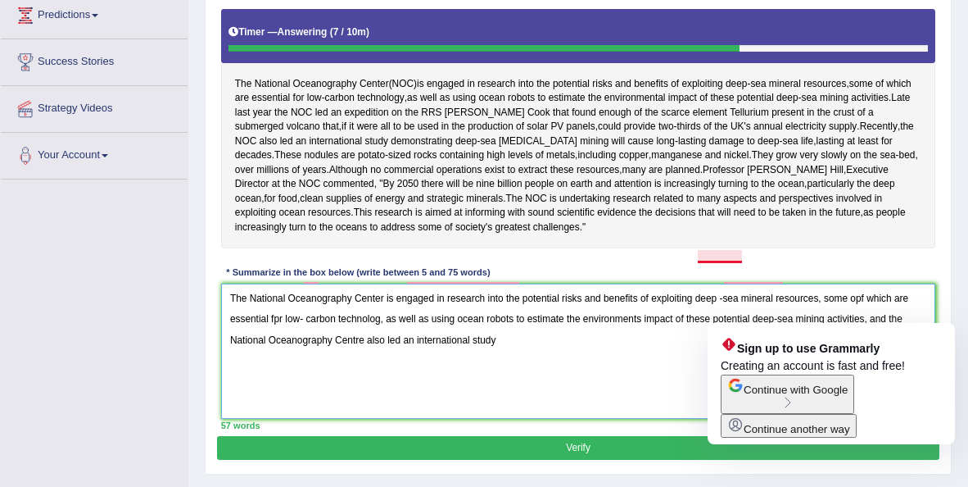
click at [831, 316] on textarea "The National Oceanography Center is engaged in research into the potential risk…" at bounding box center [578, 350] width 715 height 135
click at [529, 361] on textarea "The National Oceanography Center is engaged in research into the potential risk…" at bounding box center [578, 350] width 715 height 135
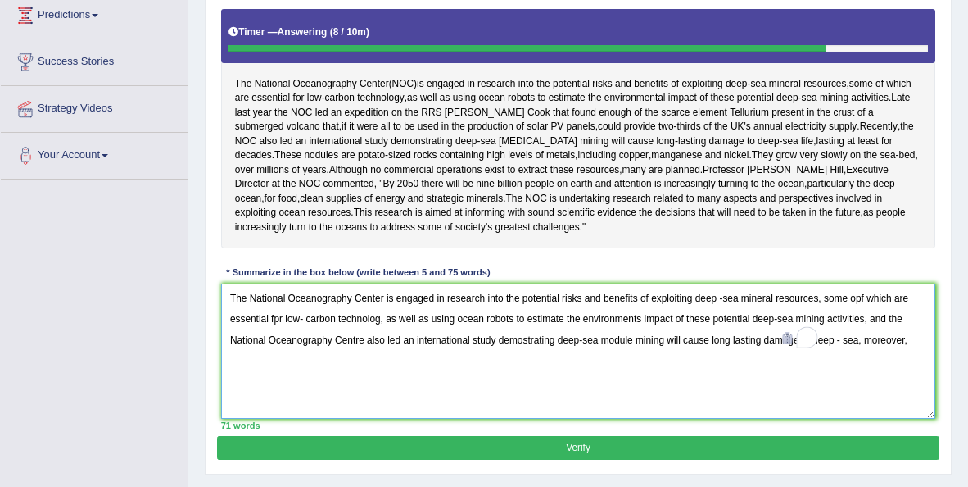
click at [830, 317] on textarea "The National Oceanography Center is engaged in research into the potential risk…" at bounding box center [578, 350] width 715 height 135
click at [830, 316] on textarea "The National Oceanography Center is engaged in research into the potential risk…" at bounding box center [578, 350] width 715 height 135
click at [828, 312] on textarea "The National Oceanography Center is engaged in research into the potential risk…" at bounding box center [578, 350] width 715 height 135
drag, startPoint x: 668, startPoint y: 336, endPoint x: 833, endPoint y: 341, distance: 165.6
click at [833, 341] on textarea "The National Oceanography Center is engaged in research into the potential risk…" at bounding box center [578, 350] width 715 height 135
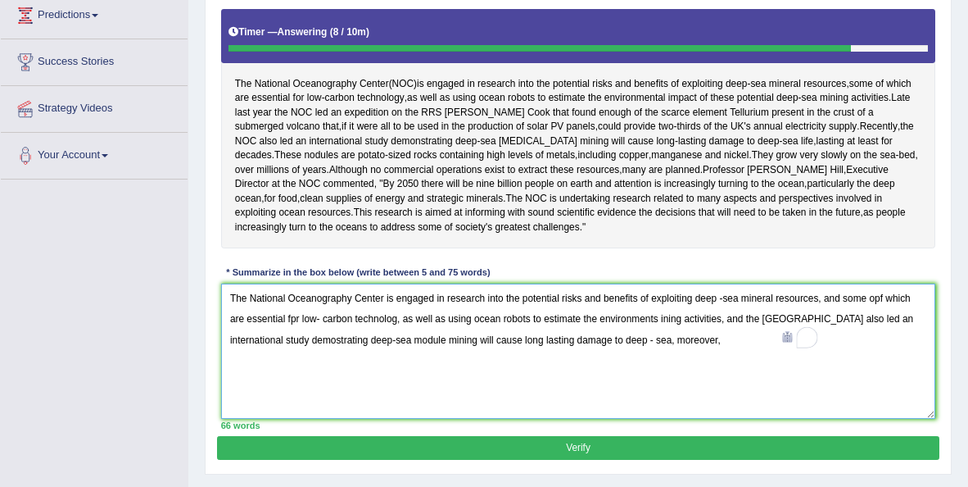
click at [725, 335] on textarea "The National Oceanography Center is engaged in research into the potential risk…" at bounding box center [578, 350] width 715 height 135
click at [803, 388] on textarea "The National Oceanography Center is engaged in research into the potential risk…" at bounding box center [578, 350] width 715 height 135
click at [690, 335] on textarea "The National Oceanography Center is engaged in research into the potential risk…" at bounding box center [578, 350] width 715 height 135
click at [739, 358] on textarea "The National Oceanography Center is engaged in research into the potential risk…" at bounding box center [578, 350] width 715 height 135
type textarea "The National Oceanography Center is engaged in research into the potential risk…"
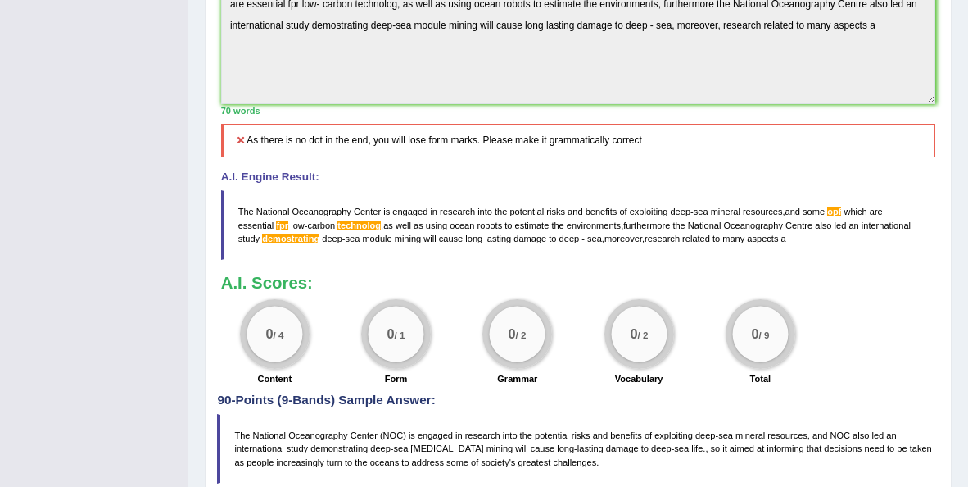
scroll to position [570, 0]
click at [860, 313] on div "0 / 4 Content 0 / 1 Form 0 / 2 Grammar 0 / 2 Vocabulary 0 / 9 Total" at bounding box center [578, 343] width 729 height 90
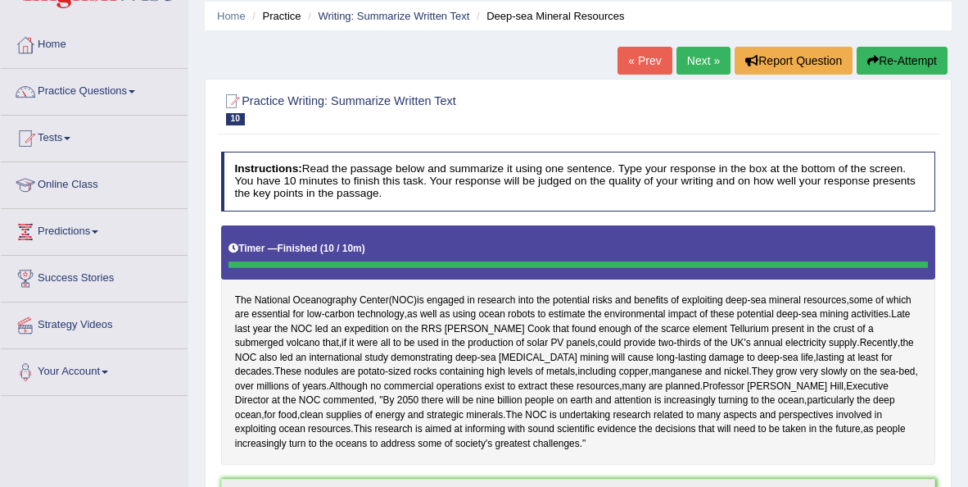
scroll to position [58, 0]
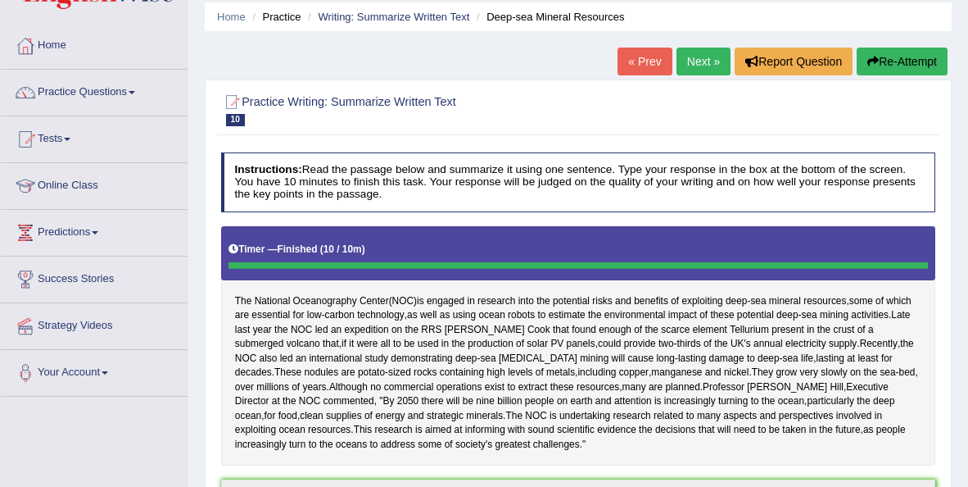
click at [909, 61] on button "Re-Attempt" at bounding box center [902, 62] width 91 height 28
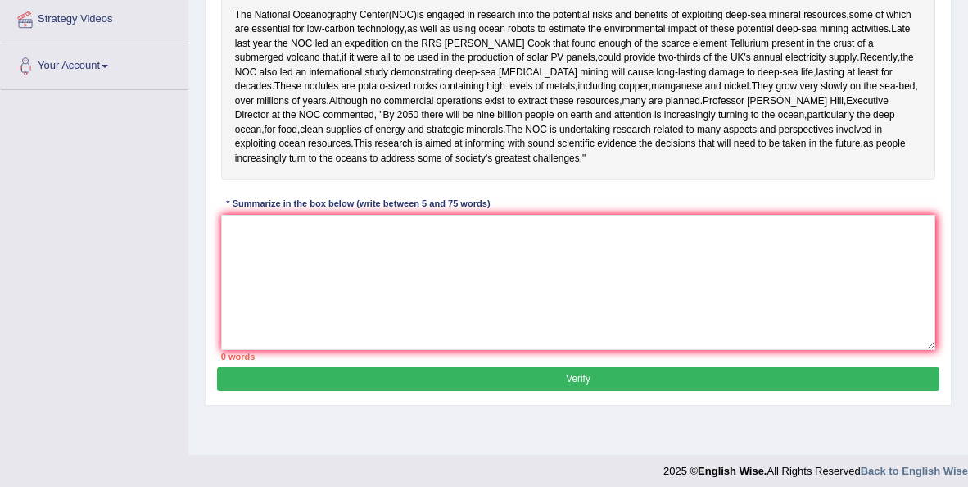
scroll to position [374, 0]
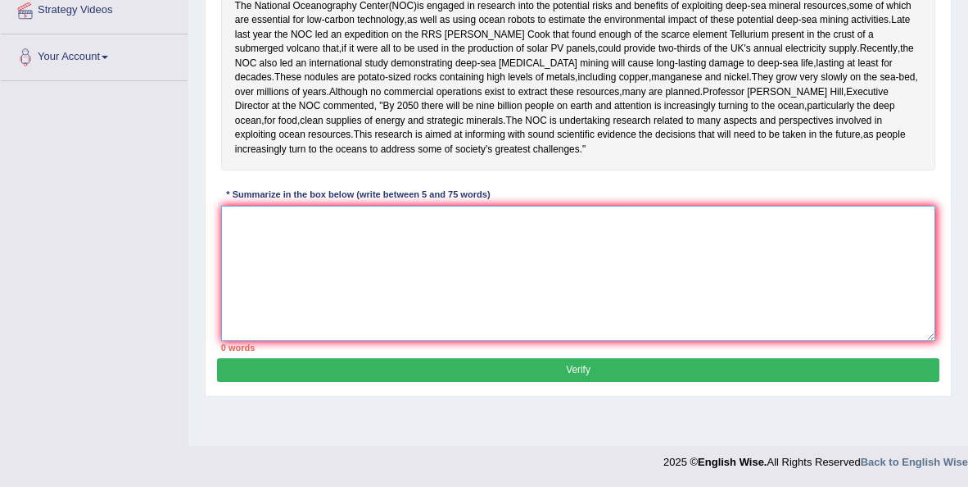
click at [422, 264] on textarea at bounding box center [578, 273] width 715 height 135
paste textarea "The National Oceanography Center is engaged in research into the potential risk…"
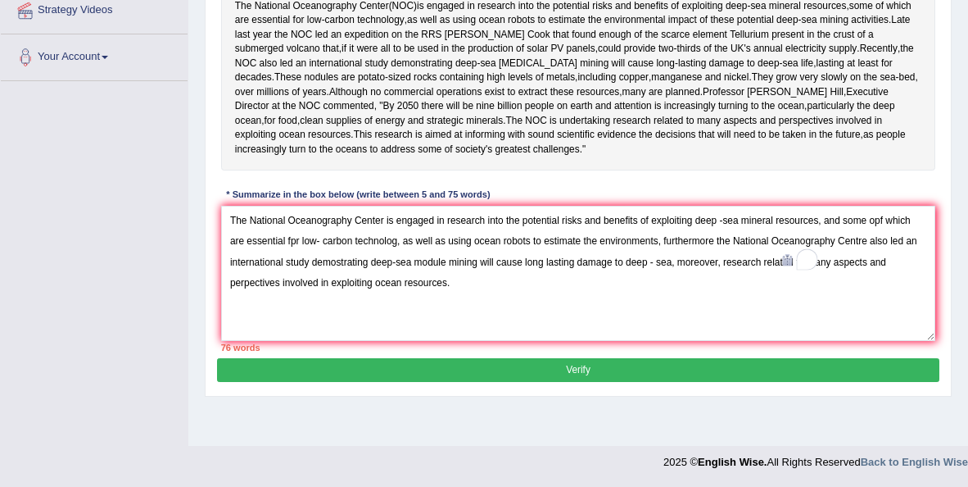
click at [941, 171] on div "Practice Writing: Summarize Written Text 10 Deep-sea Mineral Resources Instruct…" at bounding box center [578, 91] width 747 height 612
click at [298, 257] on textarea "The National Oceanography Center is engaged in research into the potential risk…" at bounding box center [578, 273] width 715 height 135
click at [499, 277] on textarea "The National Oceanography Center is engaged in research into the potential risk…" at bounding box center [578, 273] width 715 height 135
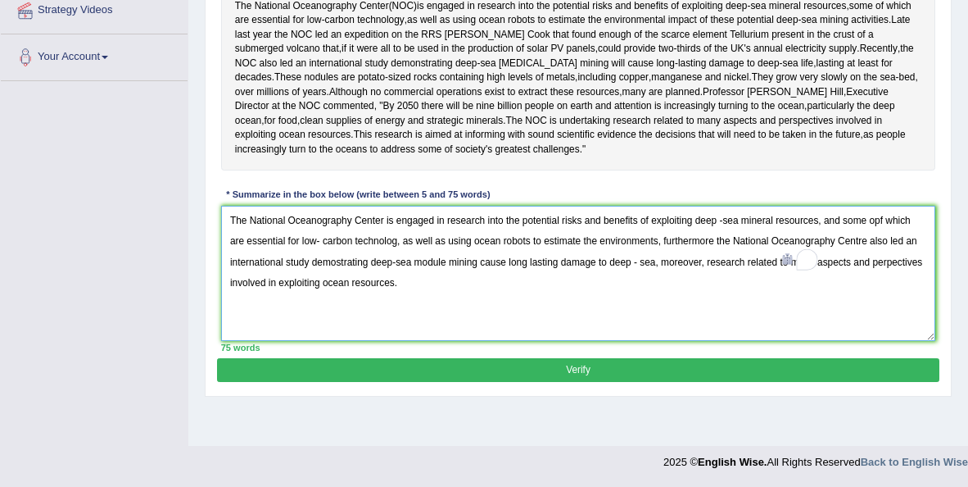
type textarea "The National Oceanography Center is engaged in research into the potential risk…"
click at [534, 382] on button "Verify" at bounding box center [578, 370] width 722 height 24
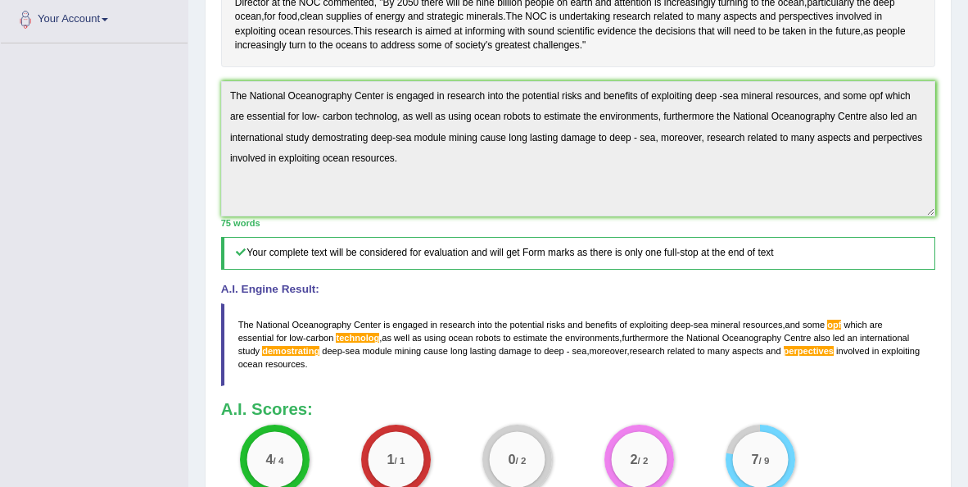
scroll to position [387, 0]
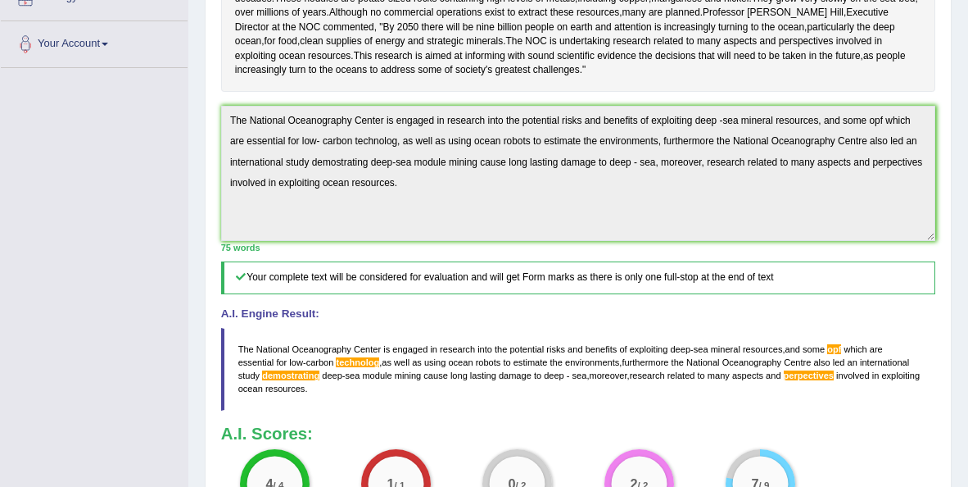
click at [947, 26] on div "Practice Writing: Summarize Written Text 10 Deep-sea Mineral Resources Instruct…" at bounding box center [578, 207] width 747 height 896
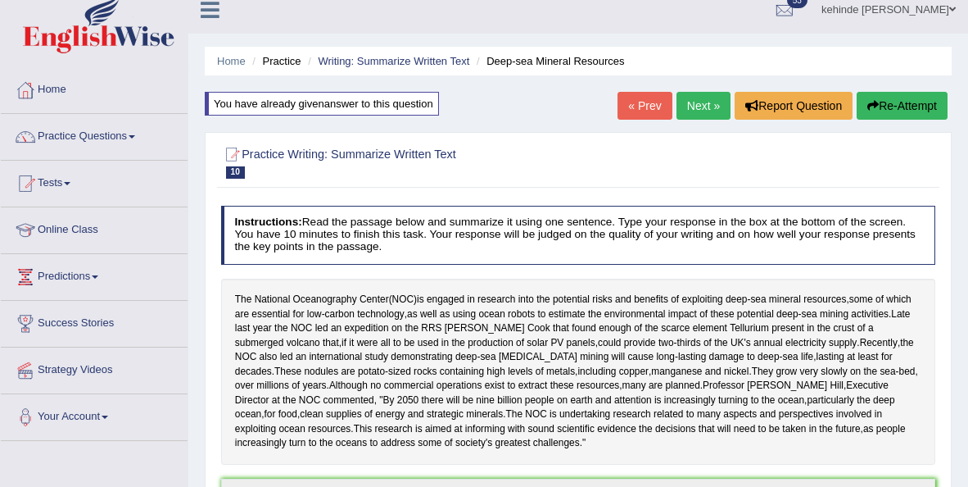
scroll to position [0, 0]
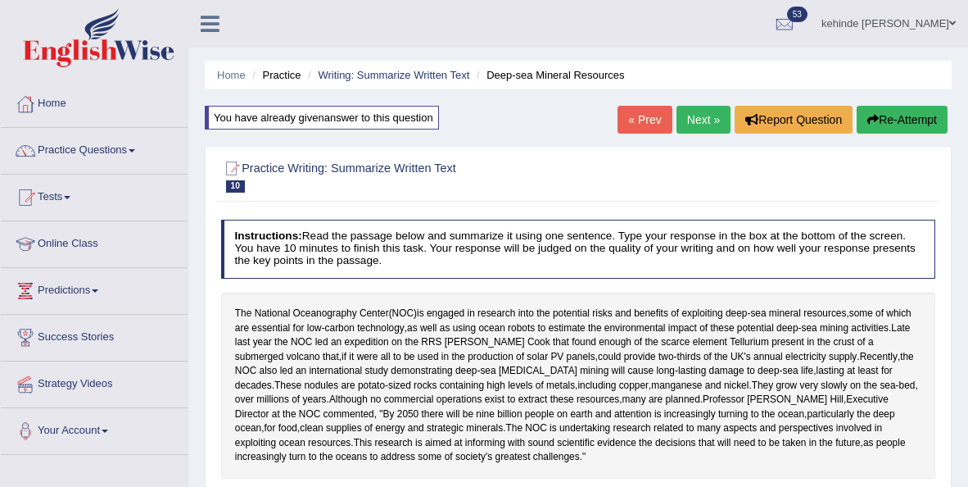
click at [895, 119] on button "Re-Attempt" at bounding box center [902, 120] width 91 height 28
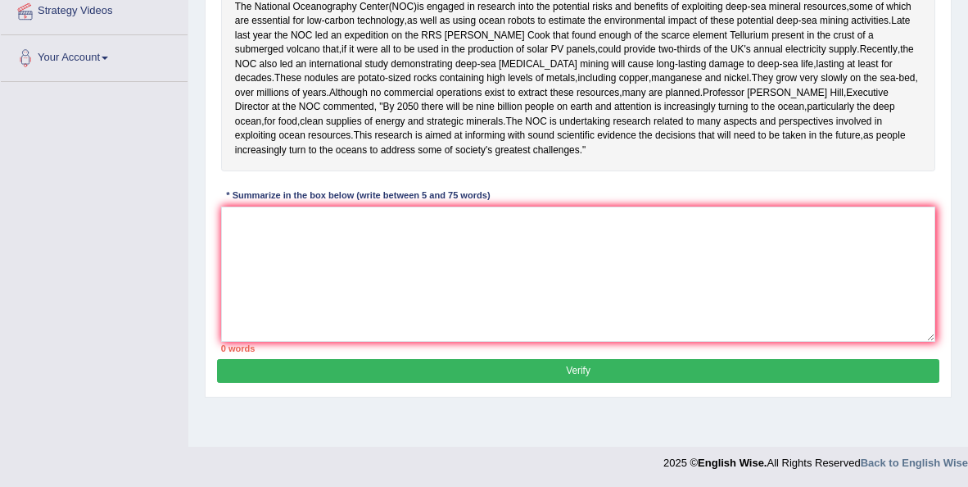
scroll to position [374, 0]
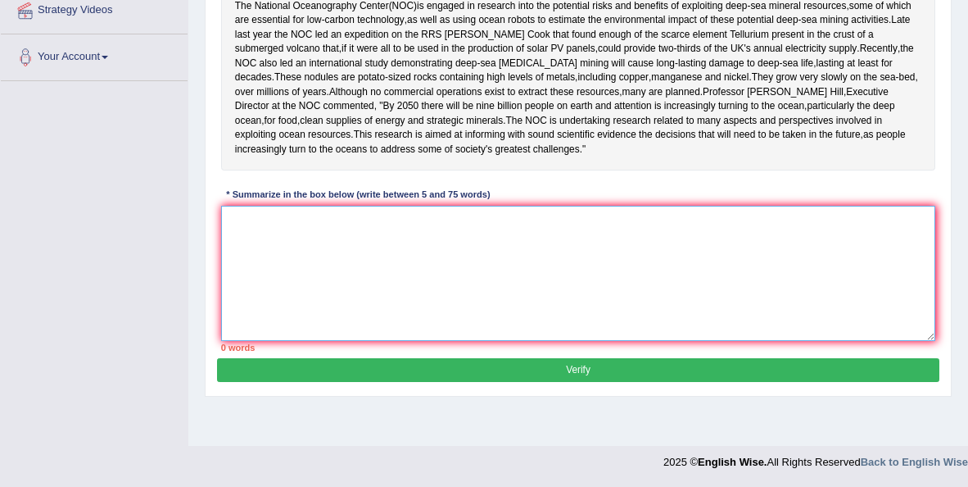
click at [322, 264] on textarea at bounding box center [578, 273] width 715 height 135
paste textarea "The National Oceanography Center is engaged in research into the potential risk…"
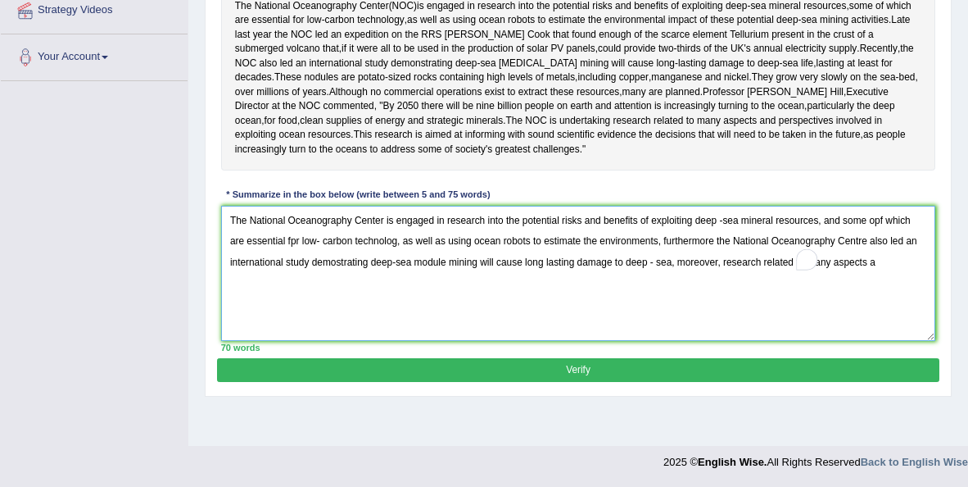
click at [891, 236] on textarea "The National Oceanography Center is engaged in research into the potential risk…" at bounding box center [578, 273] width 715 height 135
click at [382, 262] on textarea "The National Oceanography Center is engaged in research into the potential risk…" at bounding box center [578, 273] width 715 height 135
click at [338, 279] on textarea "The National Oceanography Center is engaged in research into the potential risk…" at bounding box center [578, 273] width 715 height 135
click at [894, 279] on textarea "The National Oceanography Center is engaged in research into the potential risk…" at bounding box center [578, 273] width 715 height 135
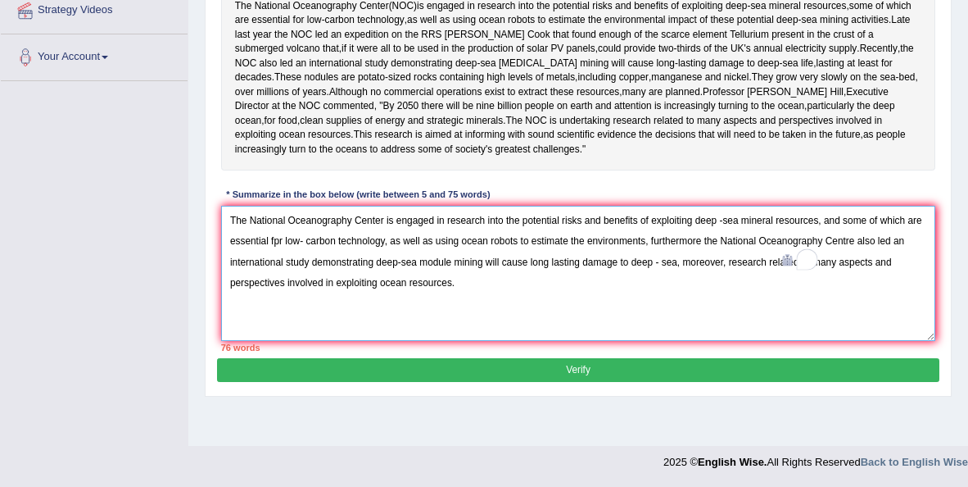
click at [282, 261] on textarea "The National Oceanography Center is engaged in research into the potential risk…" at bounding box center [578, 273] width 715 height 135
click at [502, 242] on textarea "The National Oceanography Center is engaged in research into the potential risk…" at bounding box center [578, 273] width 715 height 135
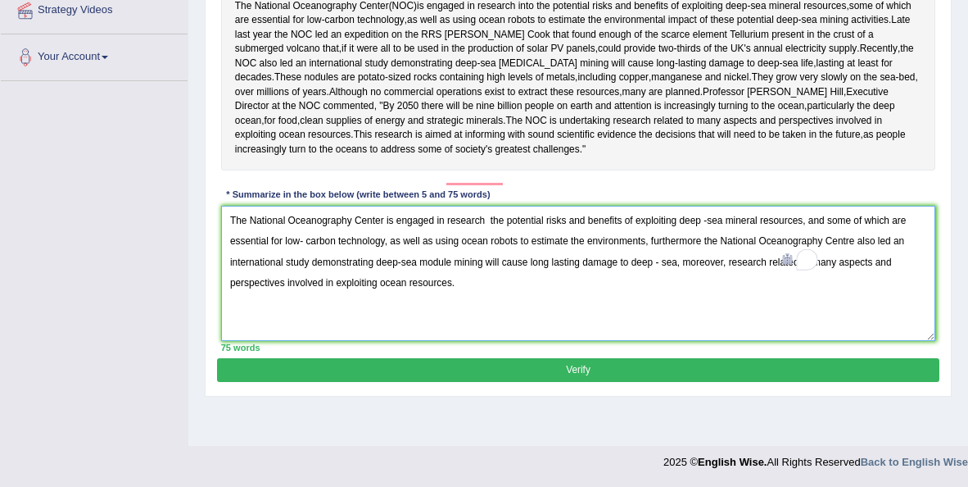
type textarea "The National Oceanography Center is engaged in research the potential risks and…"
click at [544, 378] on button "Verify" at bounding box center [578, 370] width 722 height 24
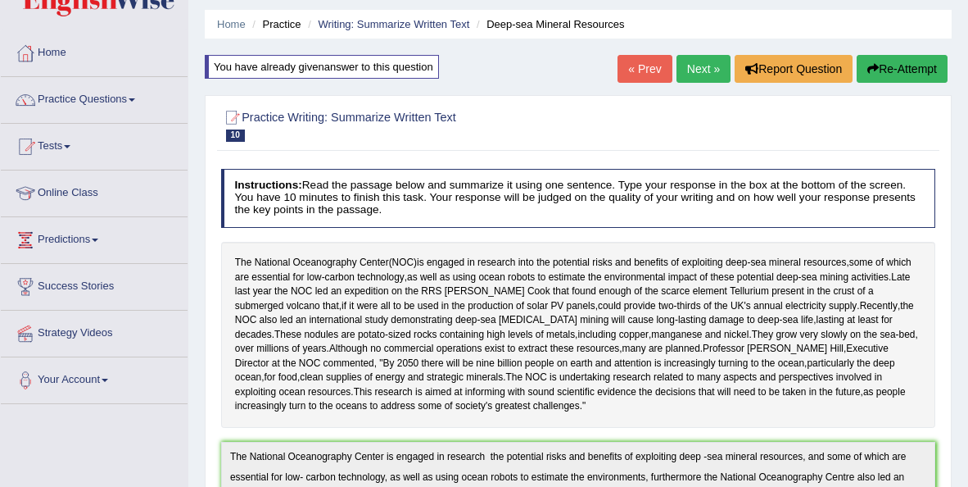
scroll to position [0, 0]
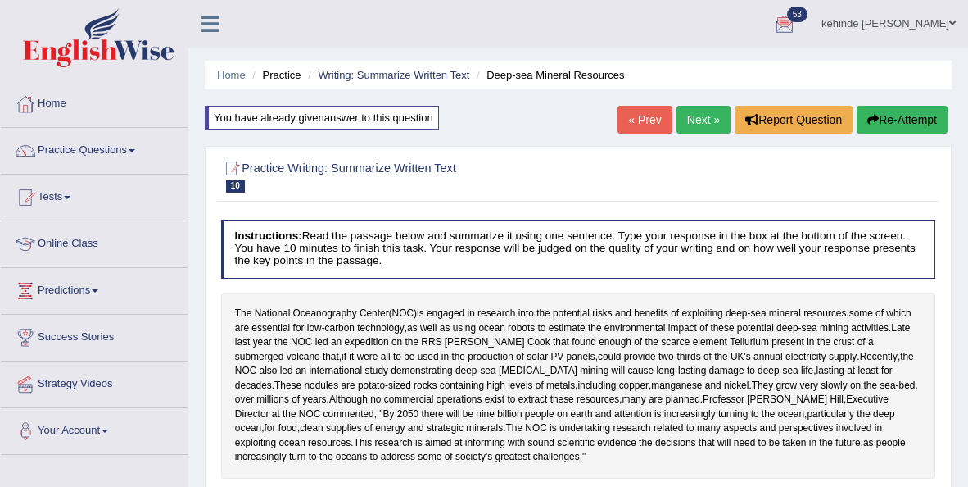
click at [799, 11] on span "53" at bounding box center [797, 15] width 20 height 16
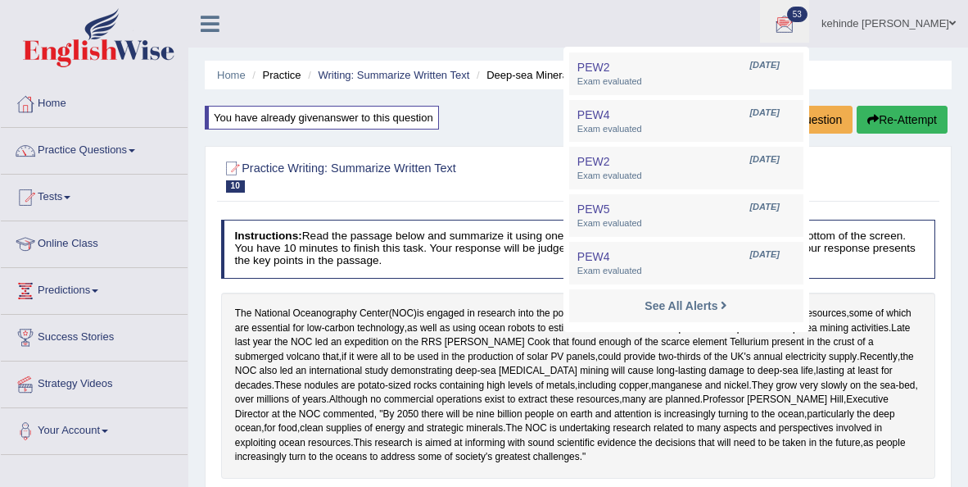
click at [680, 11] on ul "kehinde [PERSON_NAME] Toggle navigation Username: kennyg_ Access Type: Online S…" at bounding box center [696, 23] width 546 height 47
